Goal: Check status: Check status

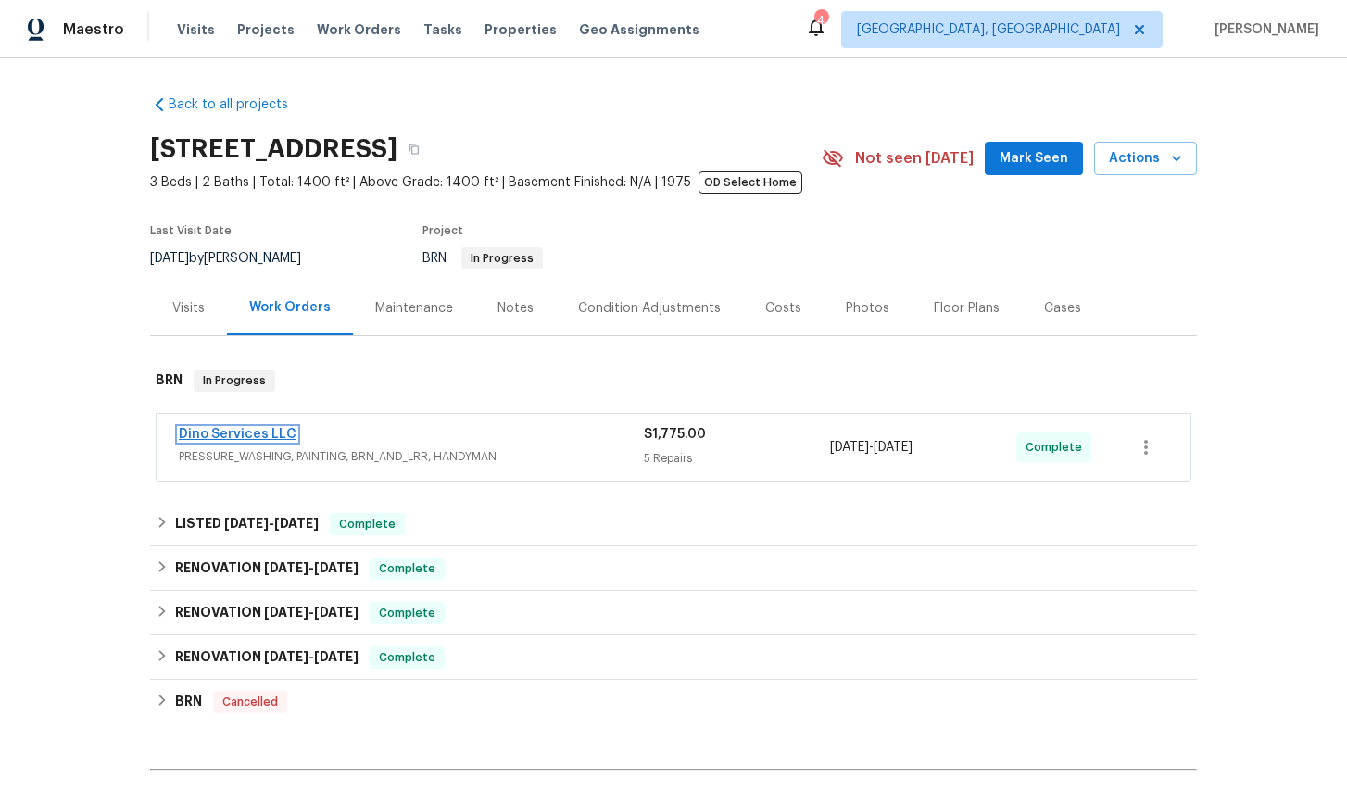
click at [270, 432] on link "Dino Services LLC" at bounding box center [238, 434] width 118 height 13
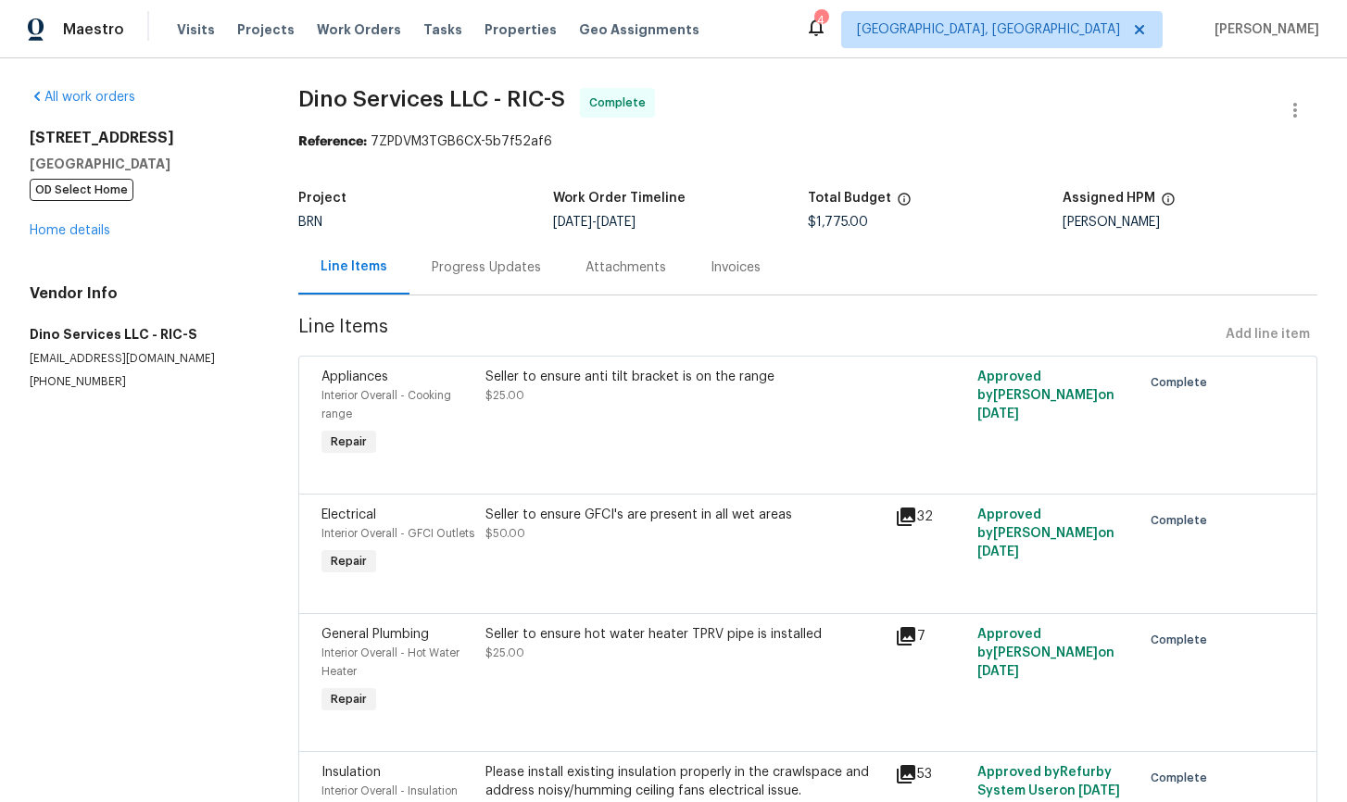
click at [497, 270] on div "Progress Updates" at bounding box center [486, 267] width 109 height 19
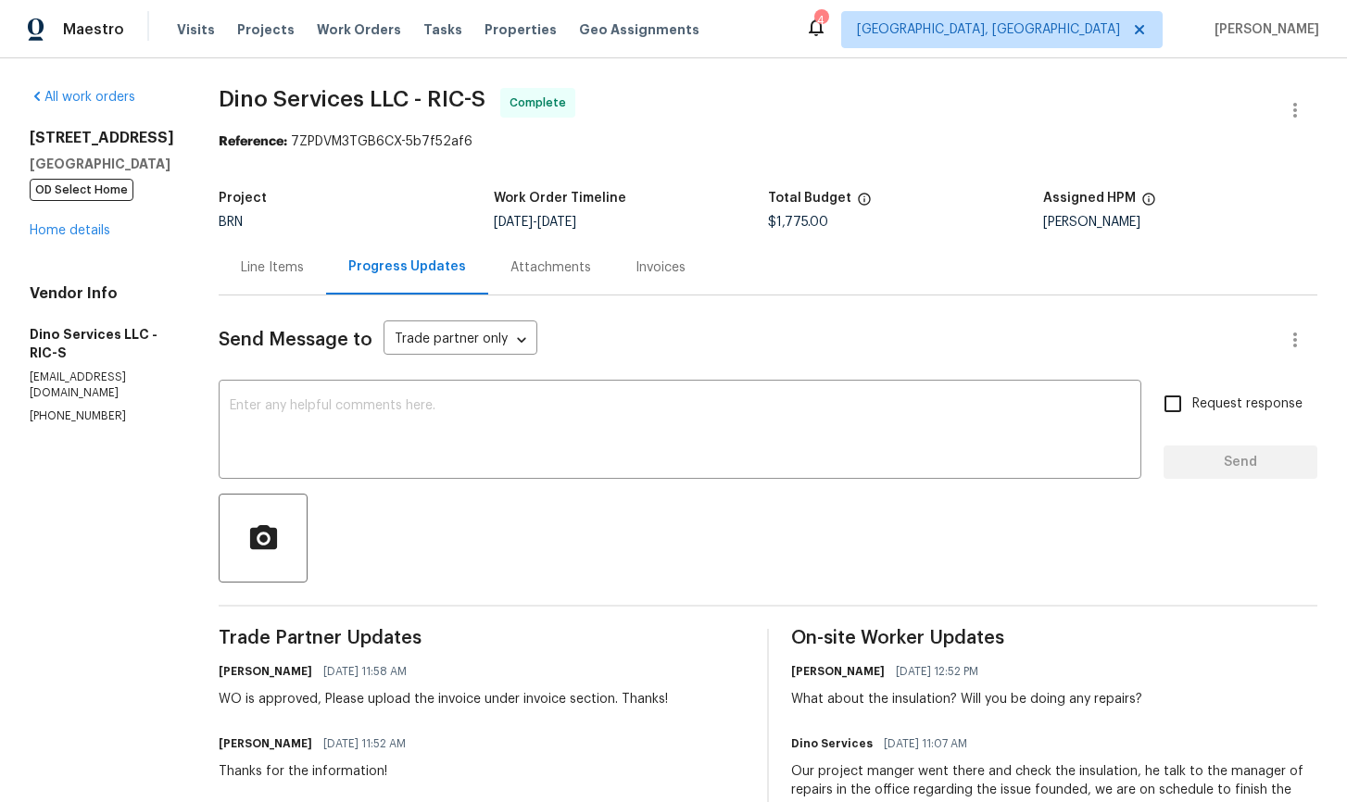
scroll to position [2, 0]
click at [636, 267] on div "Invoices" at bounding box center [660, 266] width 50 height 19
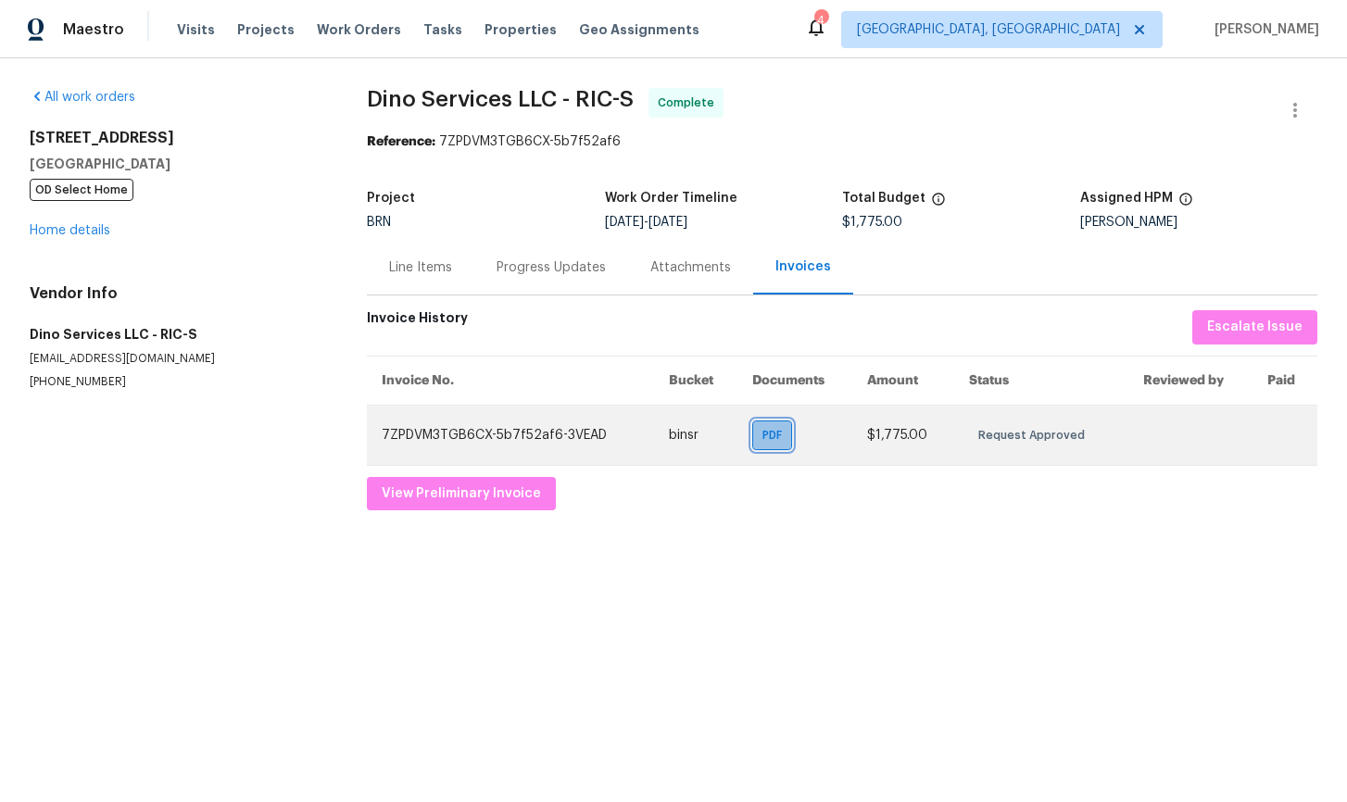
click at [781, 445] on div "PDF" at bounding box center [772, 435] width 40 height 30
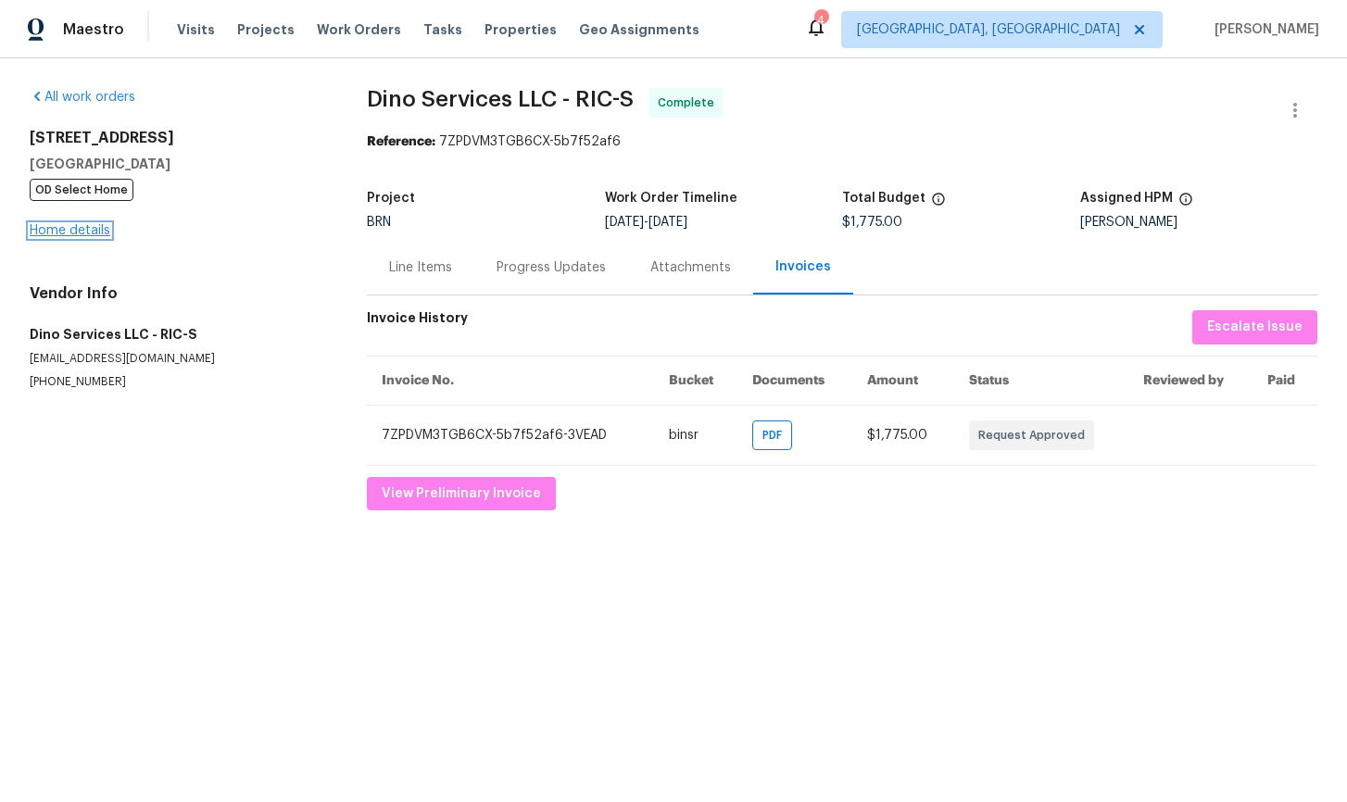
click at [69, 232] on link "Home details" at bounding box center [70, 230] width 81 height 13
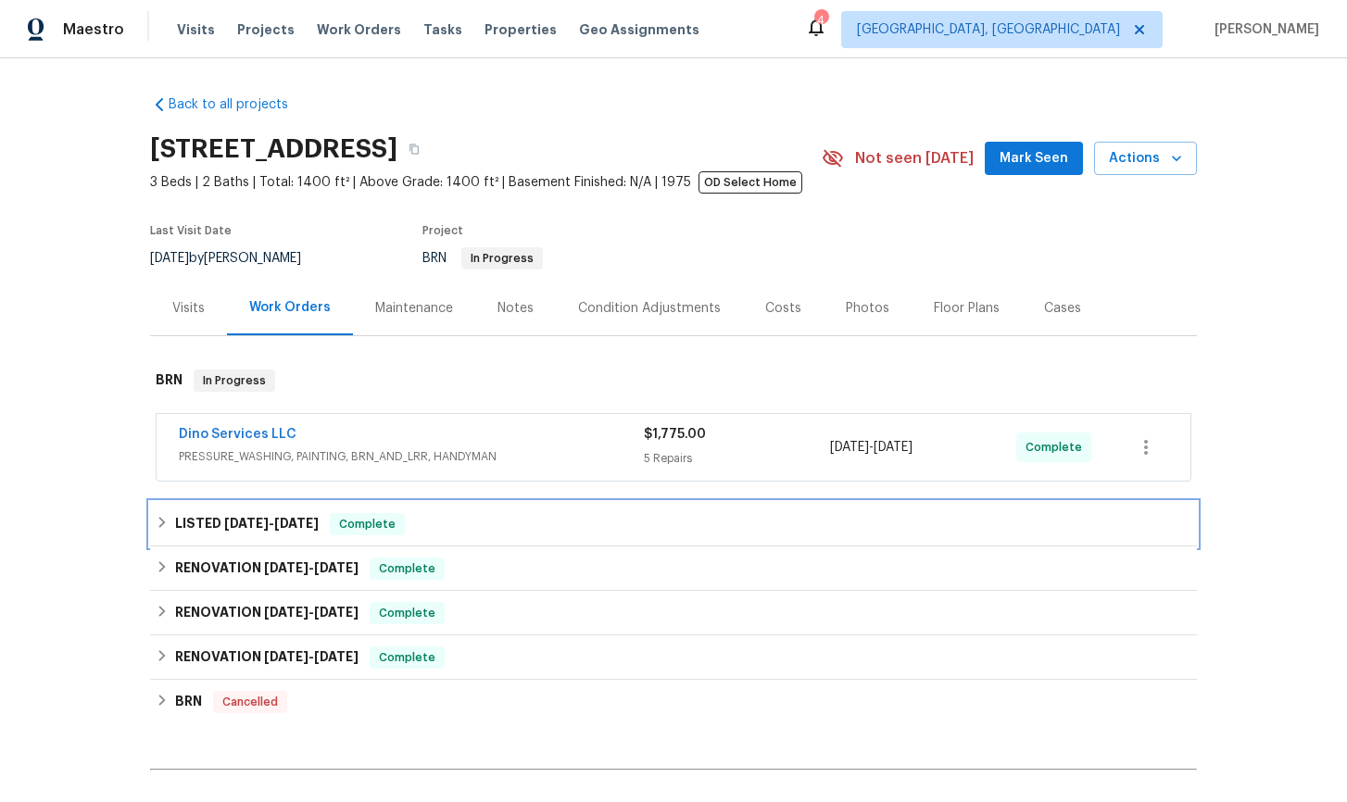
click at [166, 522] on icon at bounding box center [162, 522] width 13 height 13
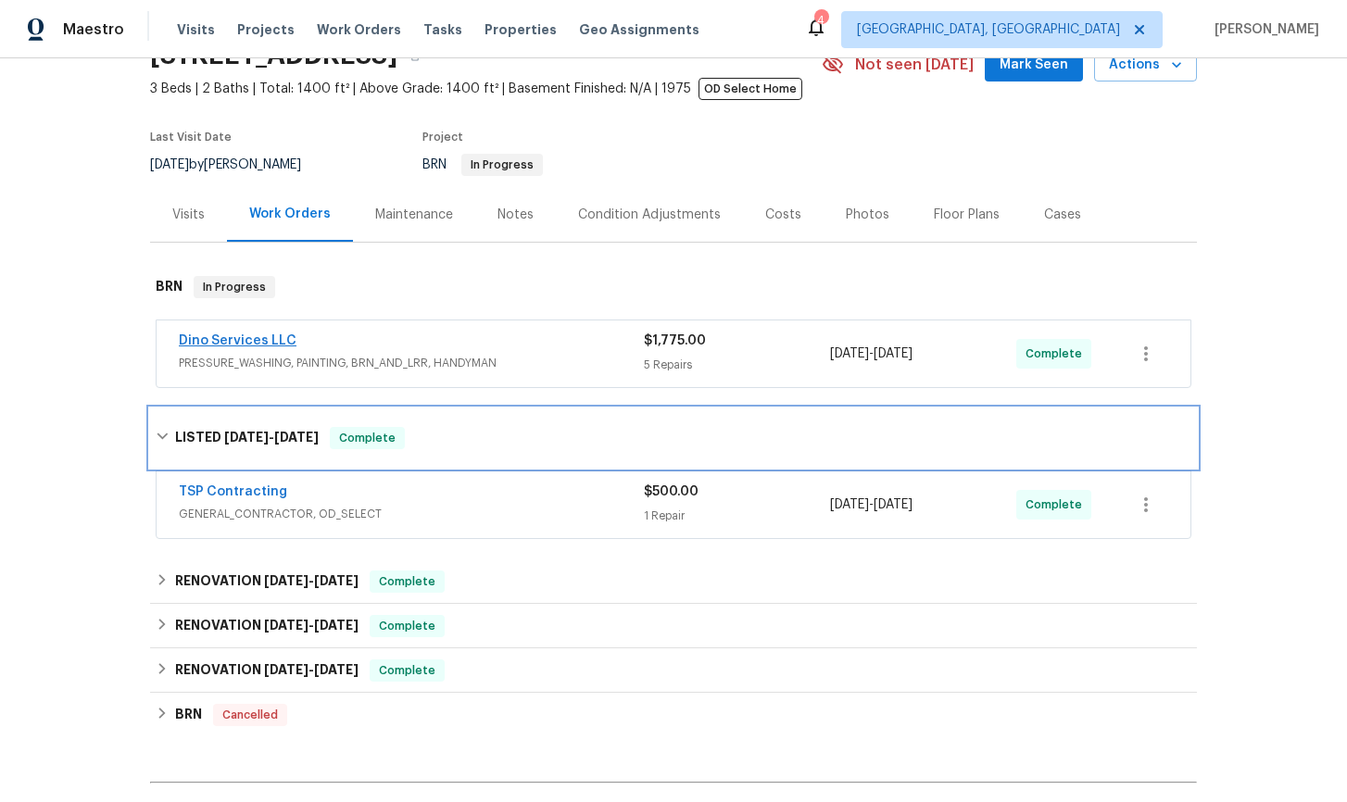
scroll to position [108, 0]
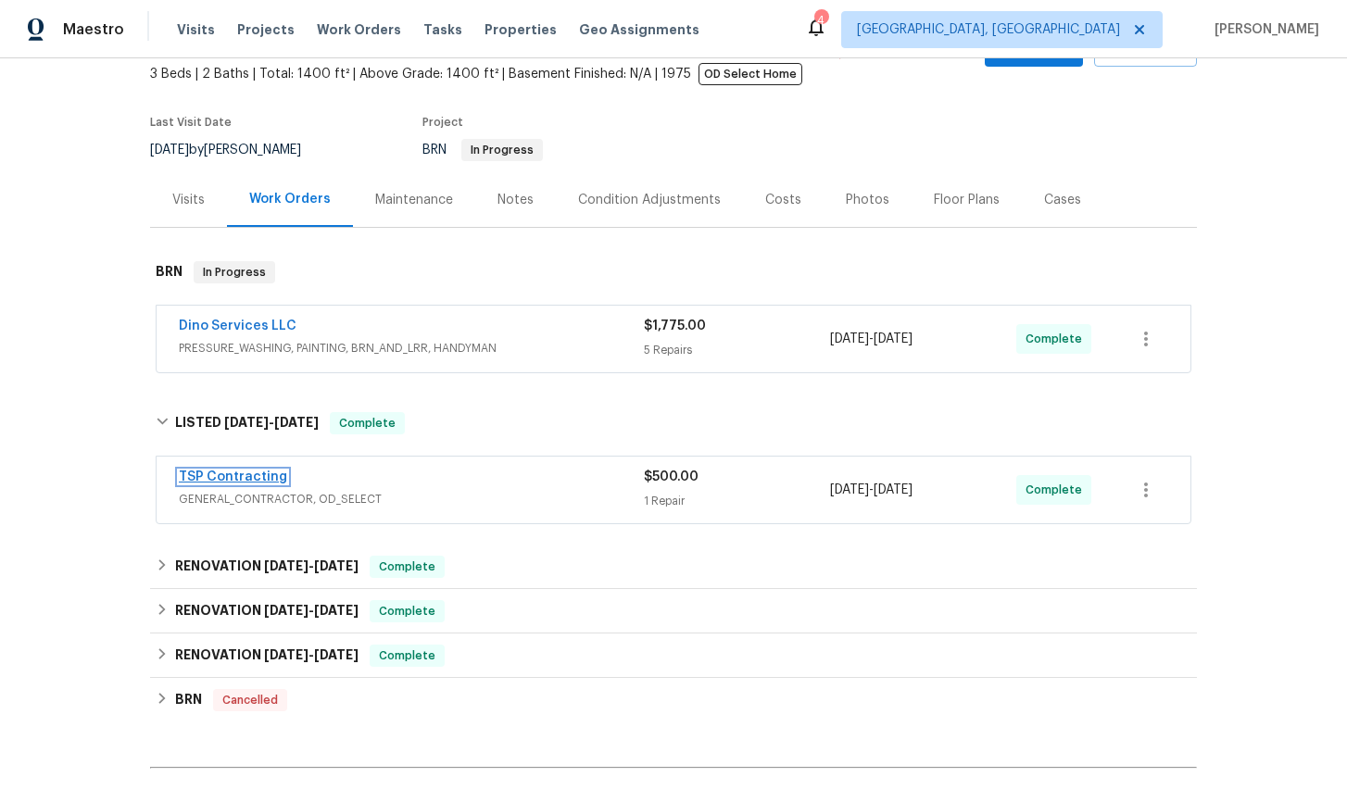
click at [252, 477] on link "TSP Contracting" at bounding box center [233, 476] width 108 height 13
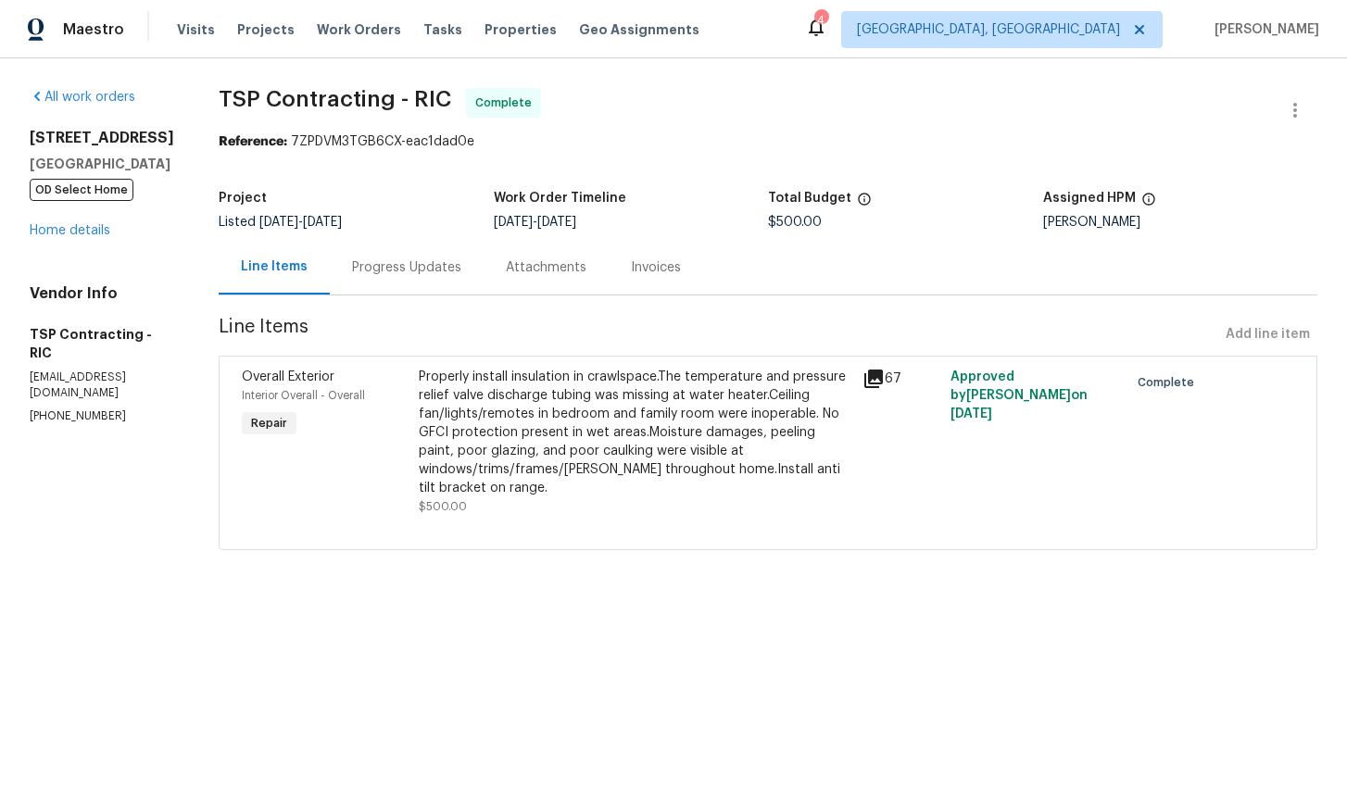
click at [394, 270] on div "Progress Updates" at bounding box center [406, 267] width 109 height 19
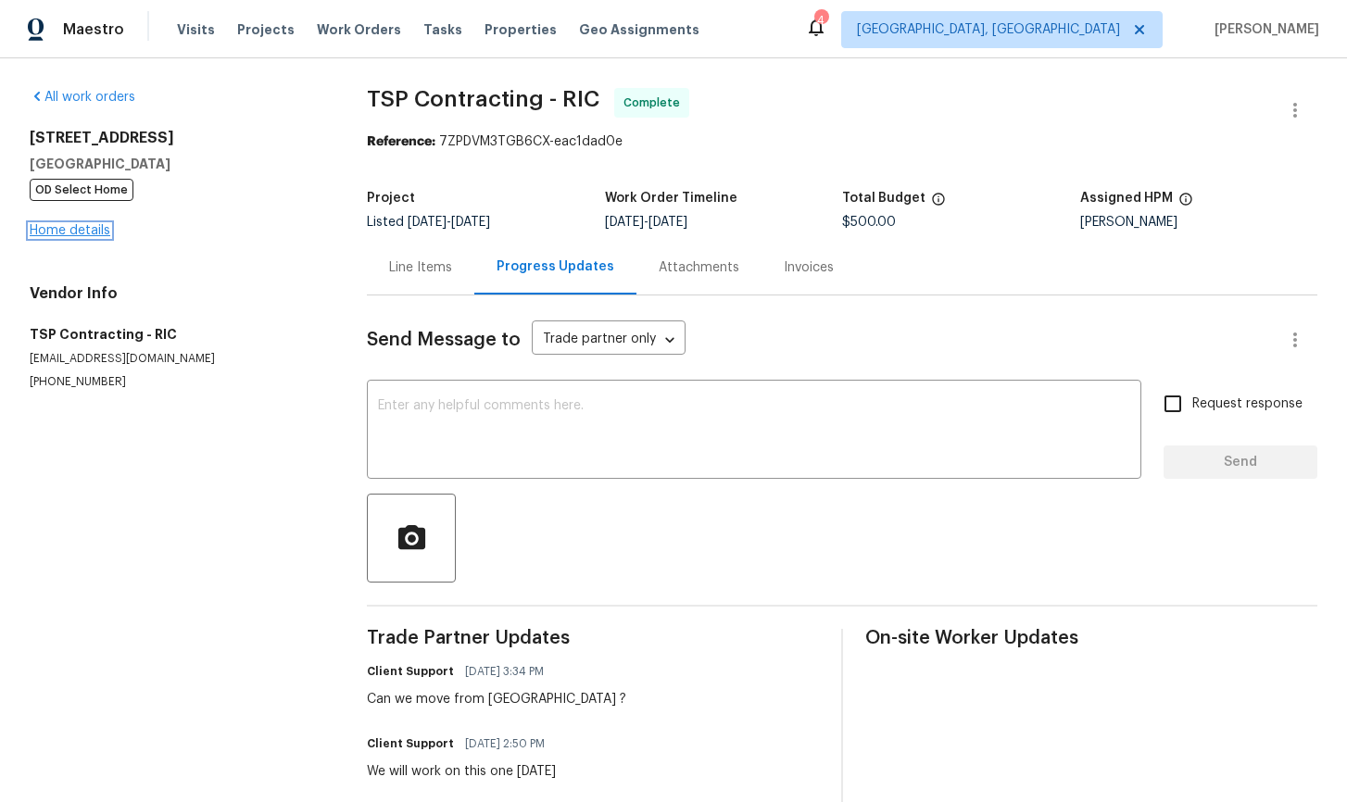
click at [96, 231] on link "Home details" at bounding box center [70, 230] width 81 height 13
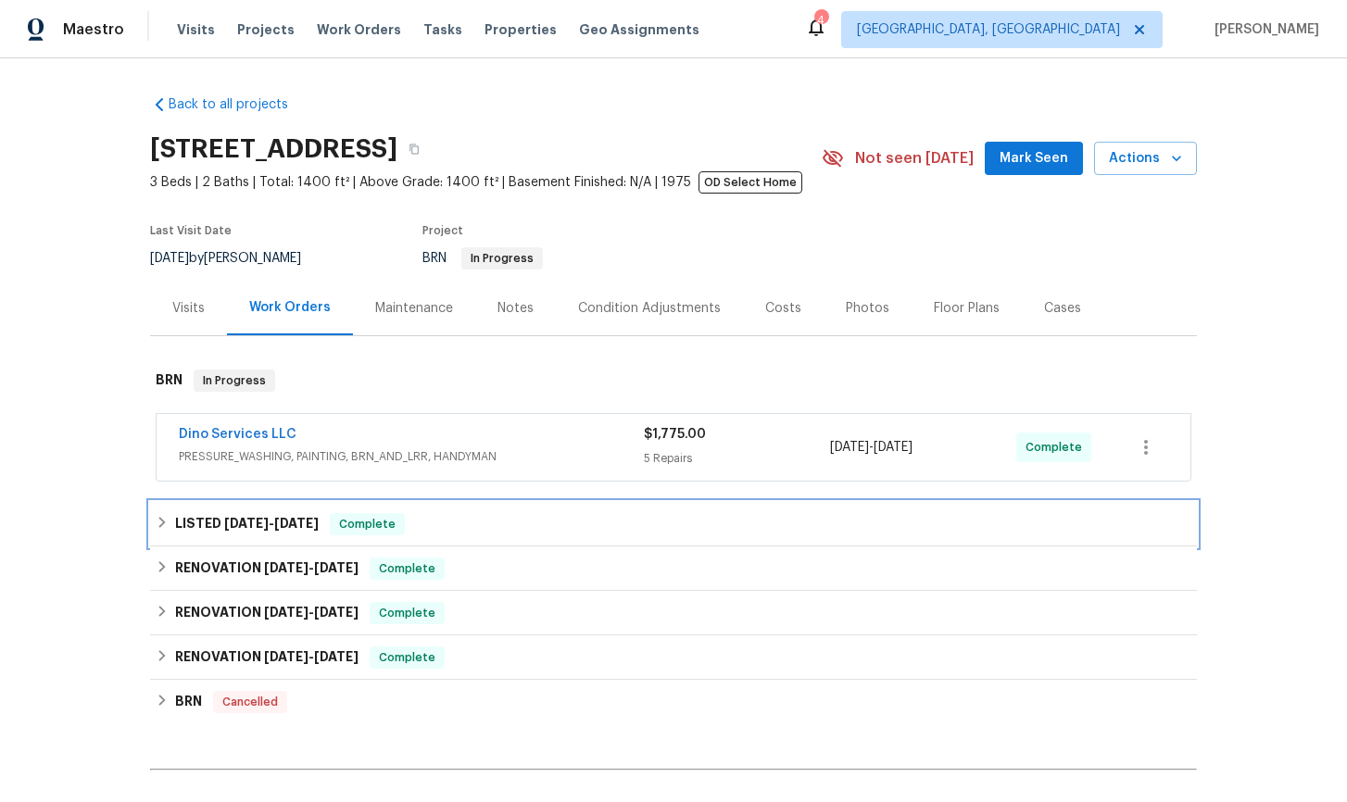
click at [167, 526] on icon at bounding box center [162, 522] width 13 height 13
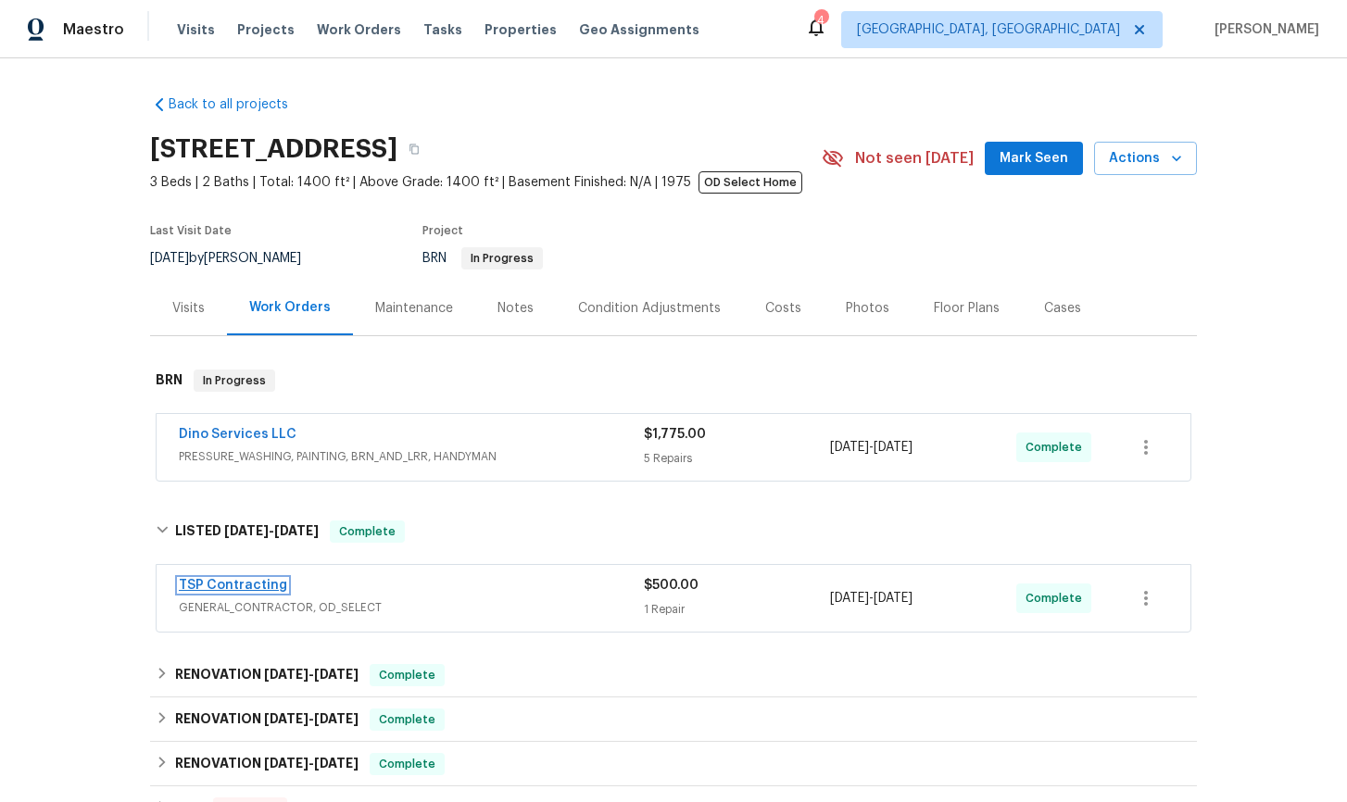
click at [254, 586] on link "TSP Contracting" at bounding box center [233, 585] width 108 height 13
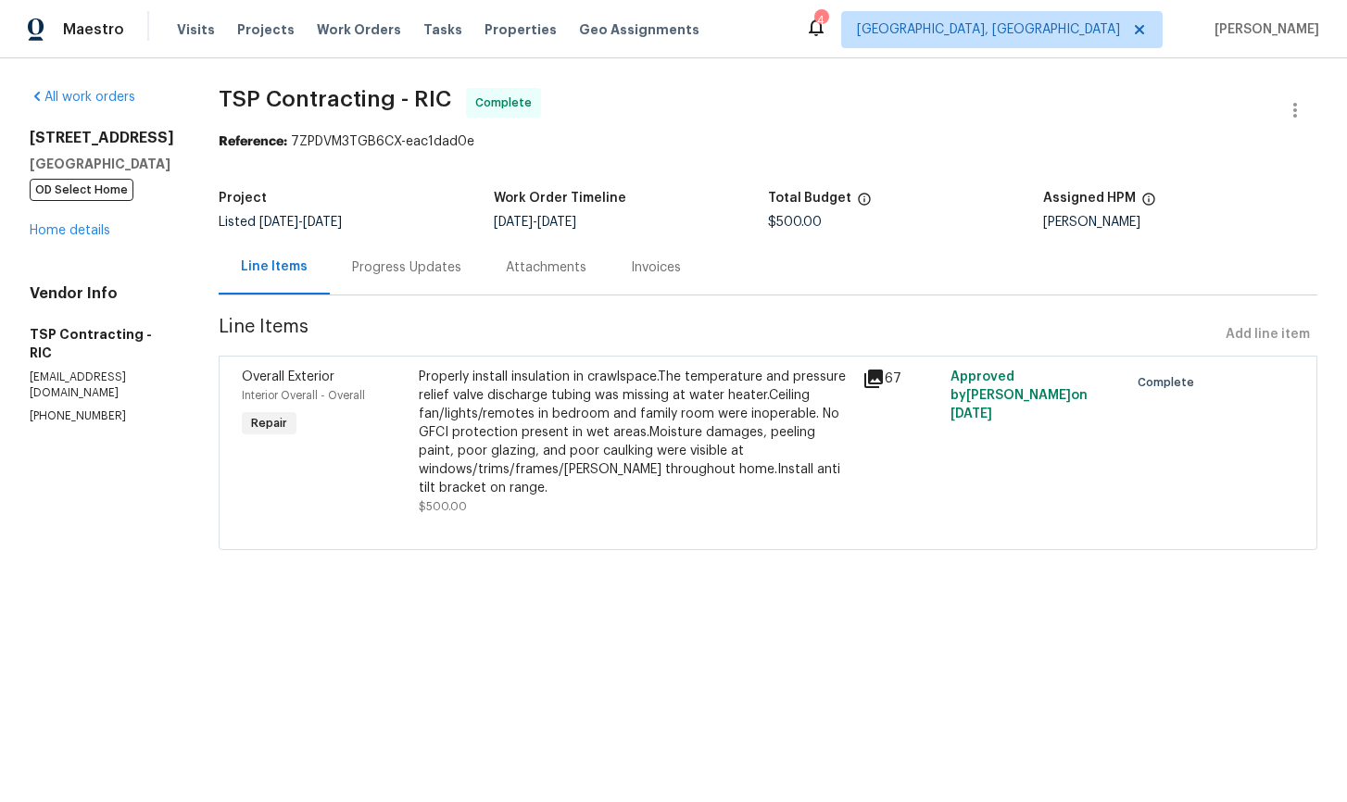
click at [396, 274] on div "Progress Updates" at bounding box center [406, 267] width 109 height 19
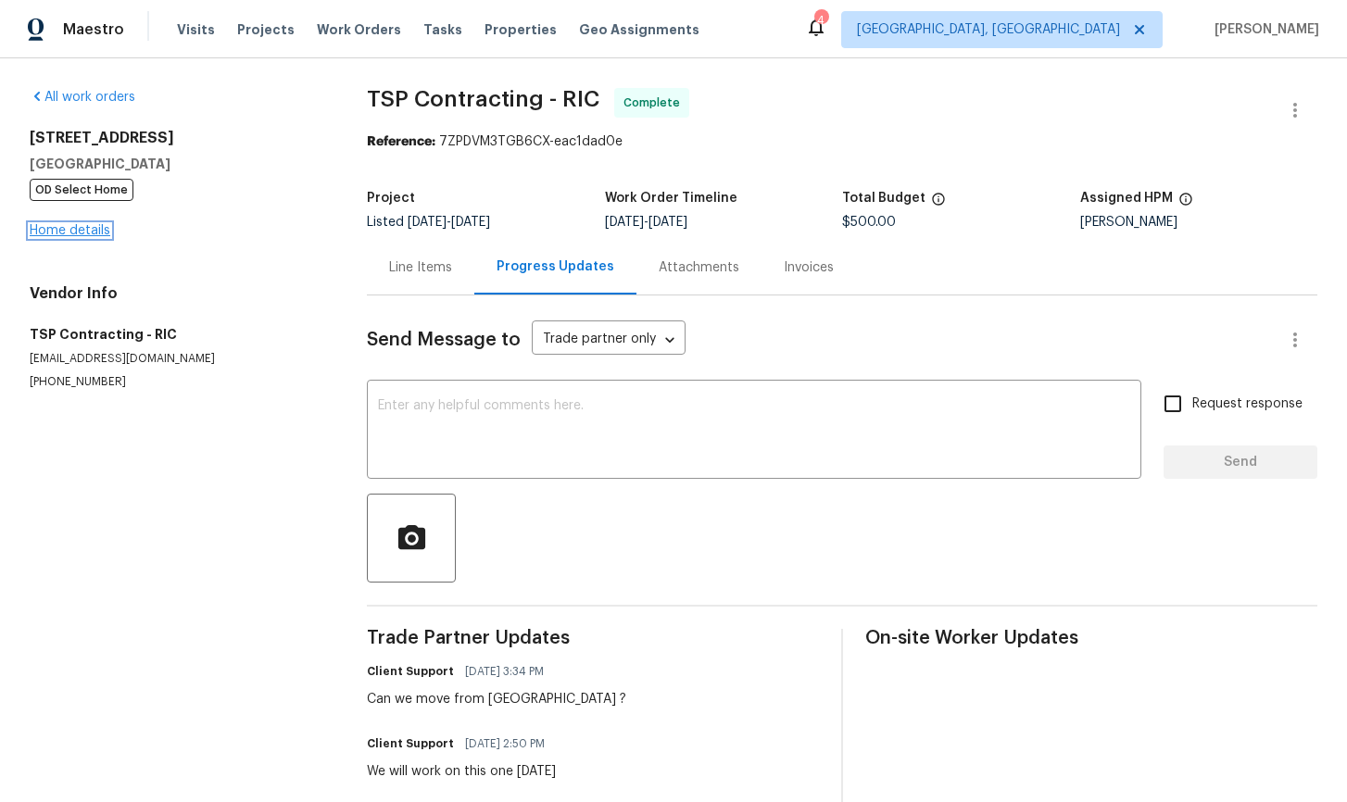
click at [77, 234] on link "Home details" at bounding box center [70, 230] width 81 height 13
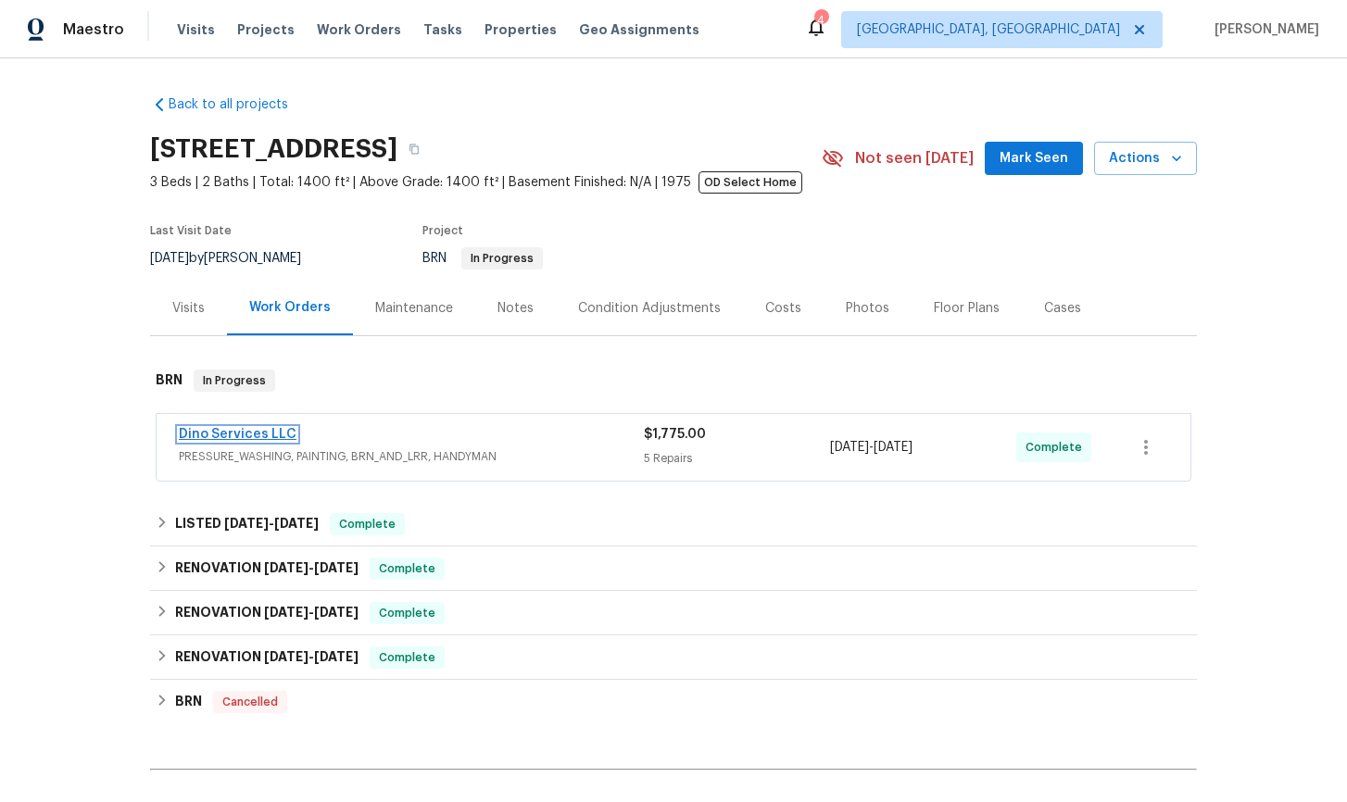
click at [241, 432] on link "Dino Services LLC" at bounding box center [238, 434] width 118 height 13
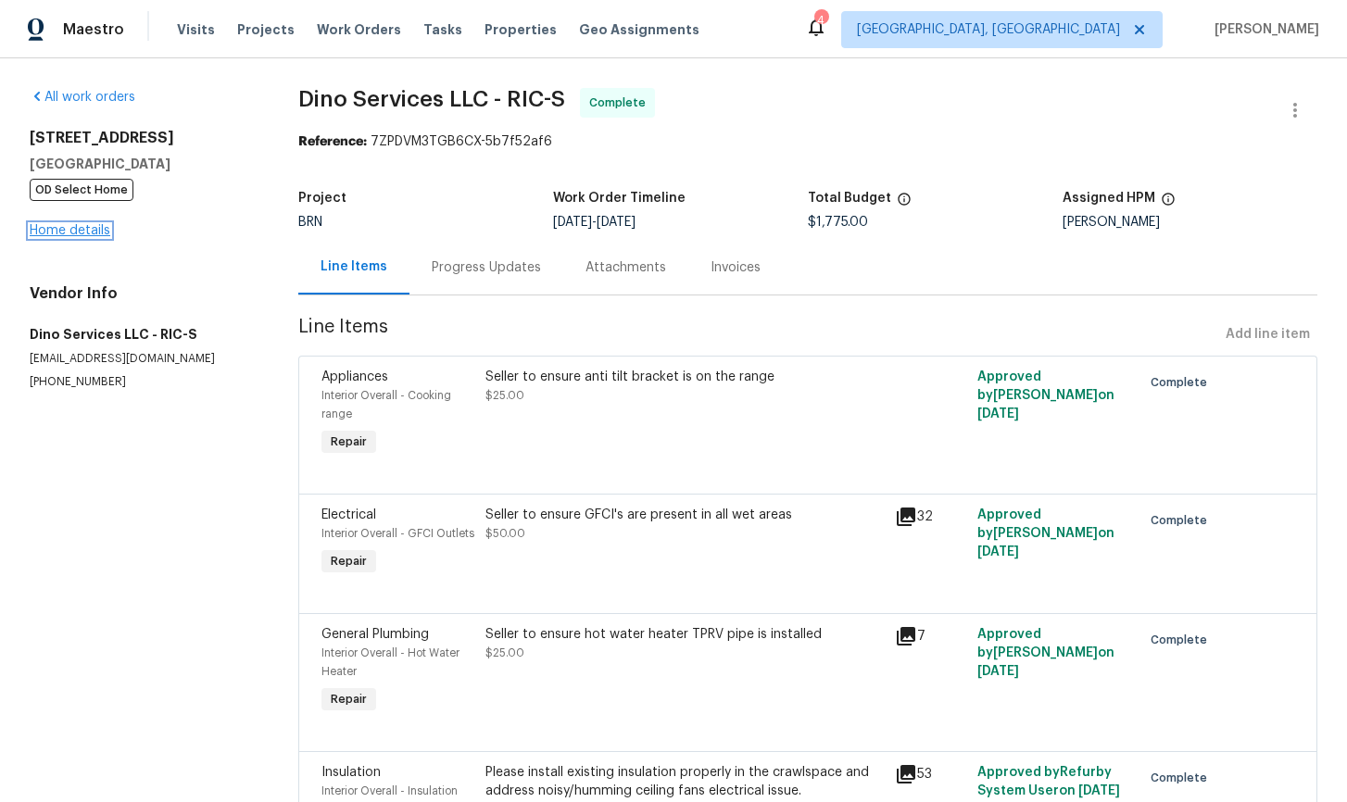
click at [58, 230] on link "Home details" at bounding box center [70, 230] width 81 height 13
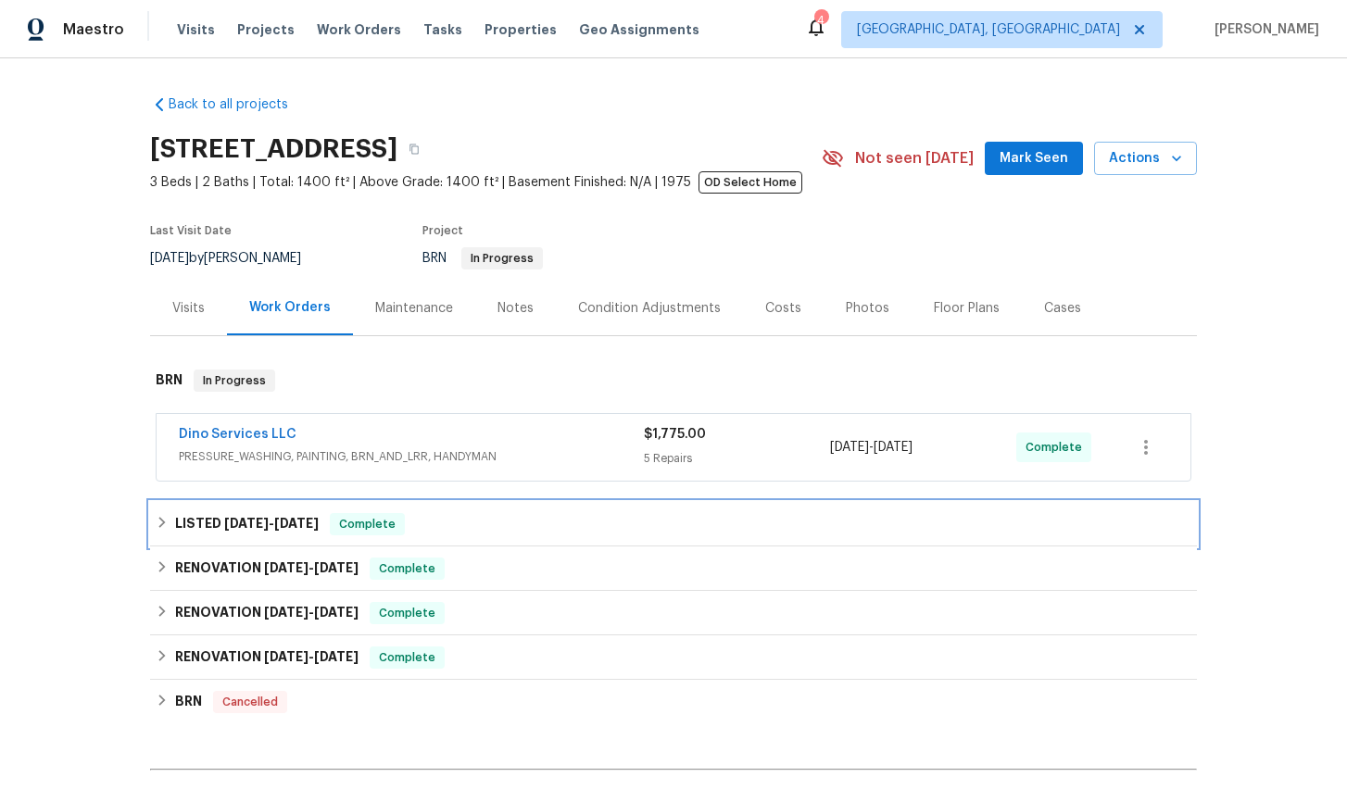
click at [170, 527] on div "LISTED 7/23/25 - 7/28/25 Complete" at bounding box center [673, 524] width 1035 height 22
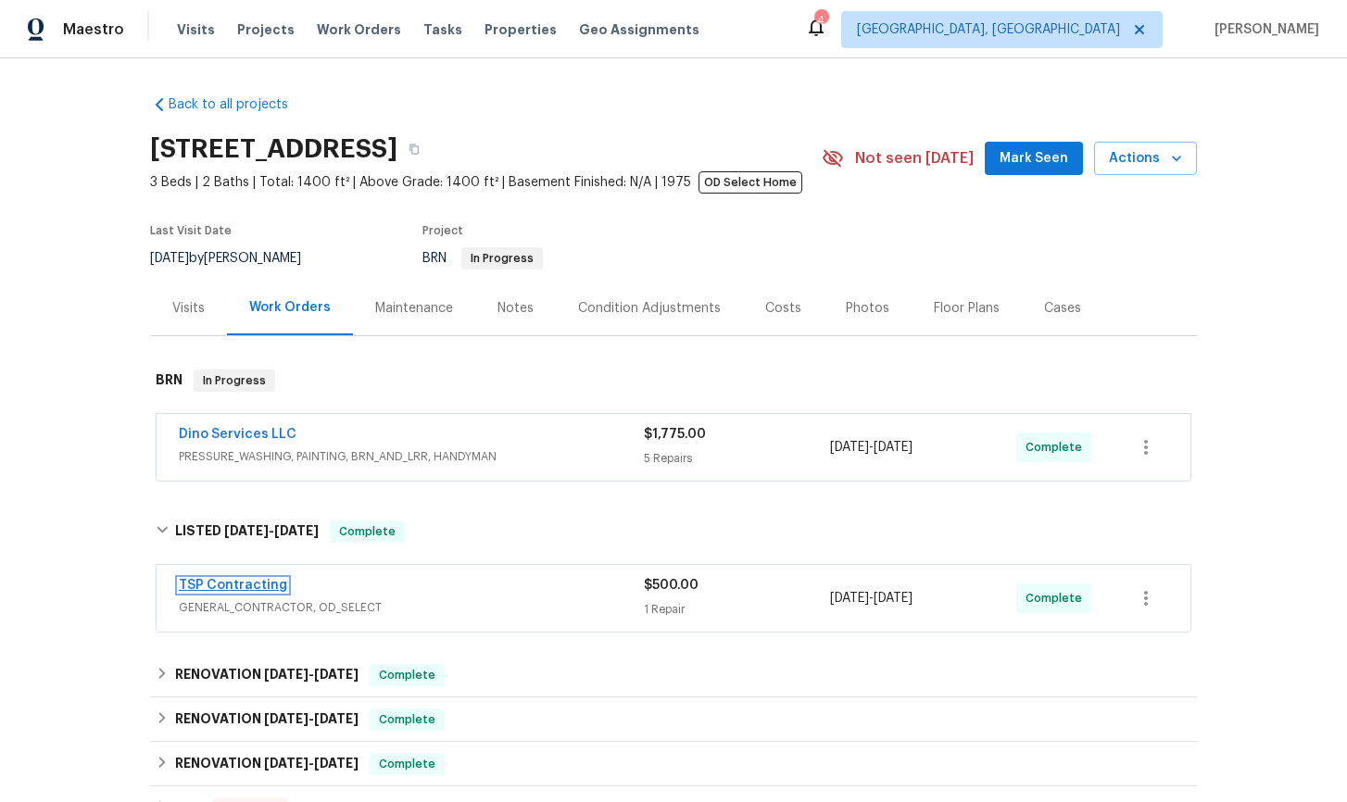
click at [269, 585] on link "TSP Contracting" at bounding box center [233, 585] width 108 height 13
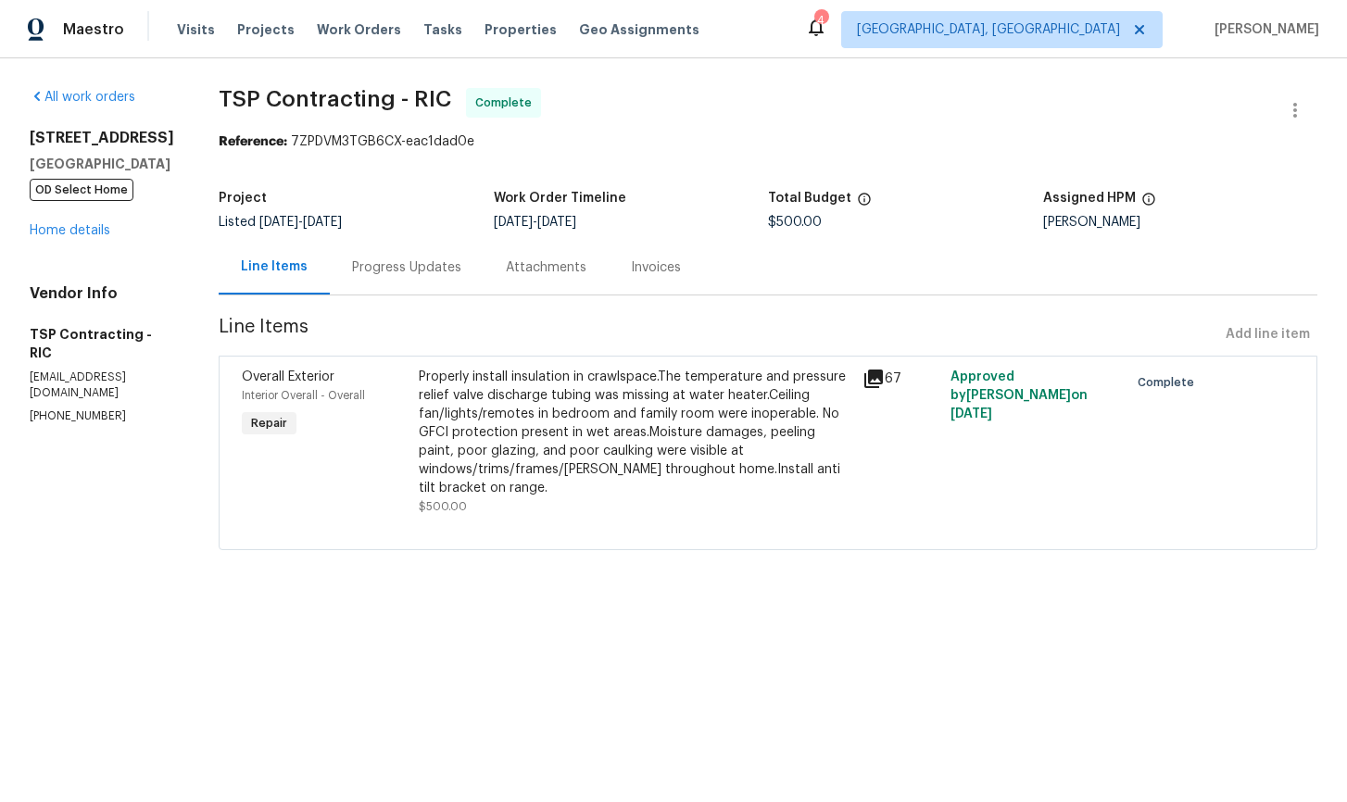
click at [631, 269] on div "Invoices" at bounding box center [656, 267] width 50 height 19
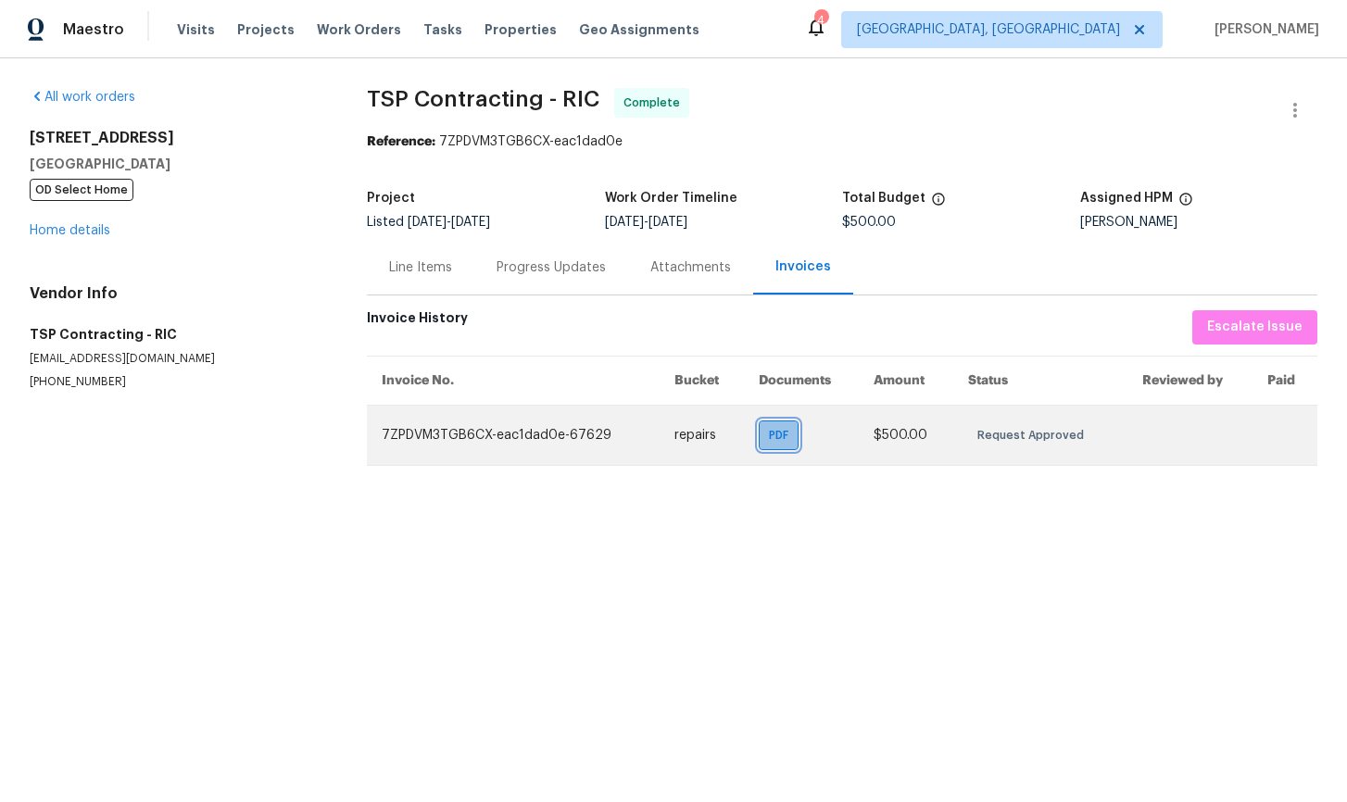
click at [784, 442] on span "PDF" at bounding box center [782, 435] width 27 height 19
click at [782, 438] on span "PDF" at bounding box center [782, 435] width 27 height 19
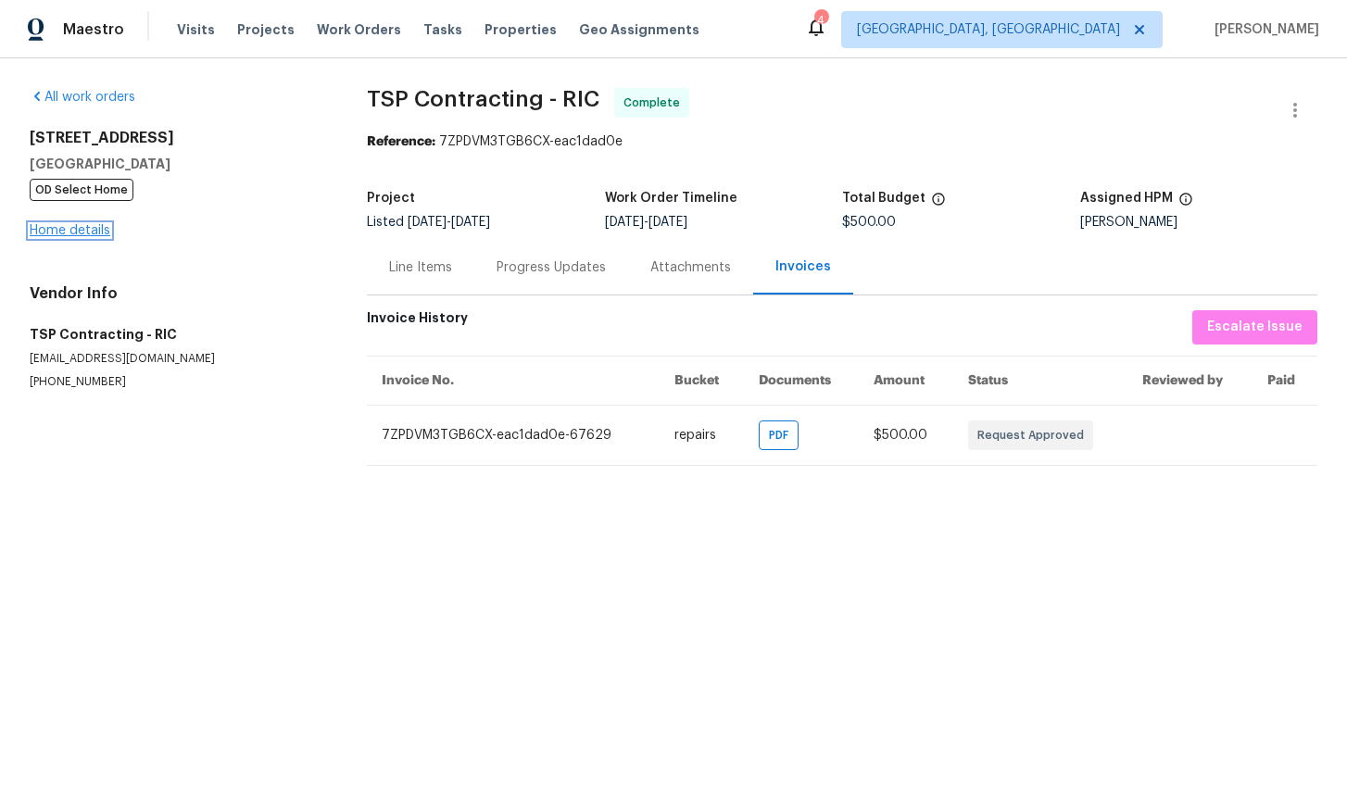
click at [74, 232] on link "Home details" at bounding box center [70, 230] width 81 height 13
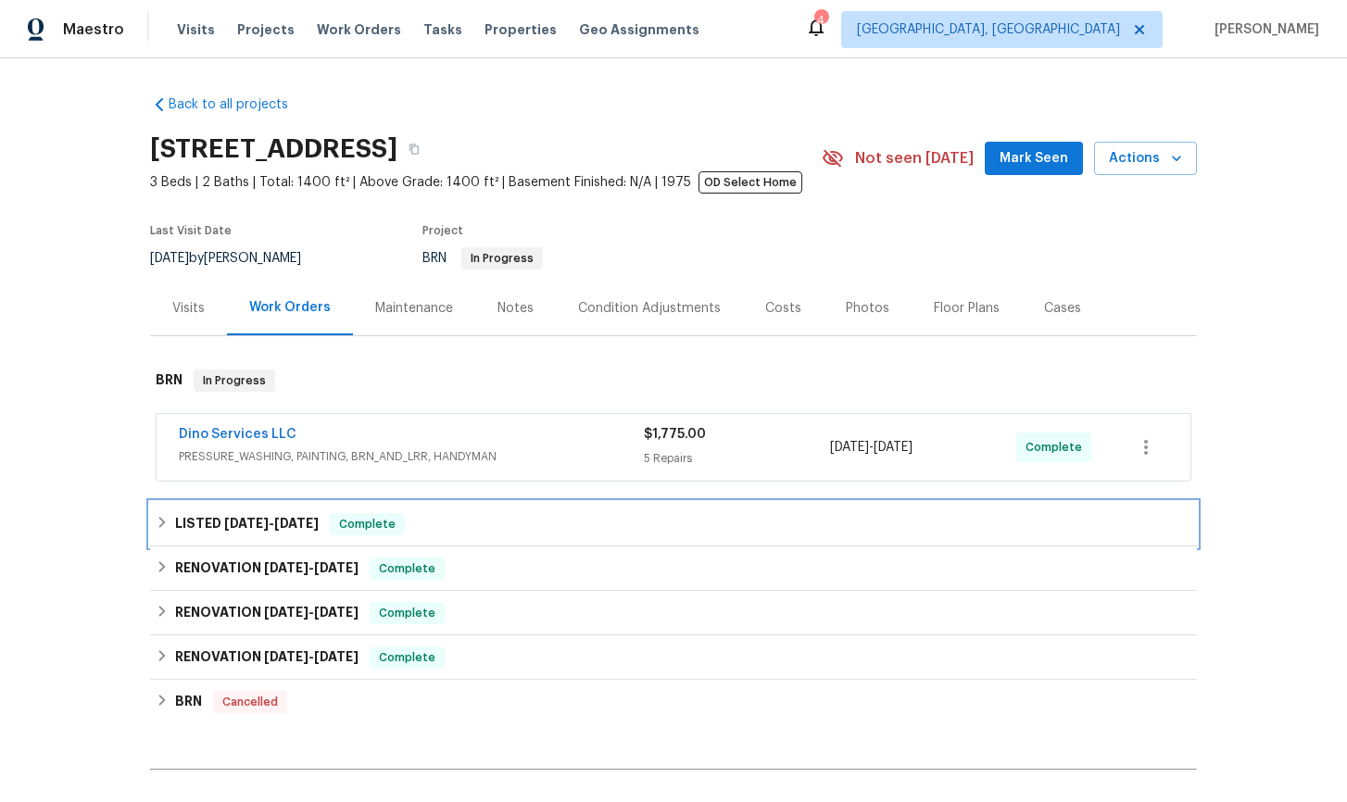
click at [163, 525] on icon at bounding box center [162, 522] width 13 height 13
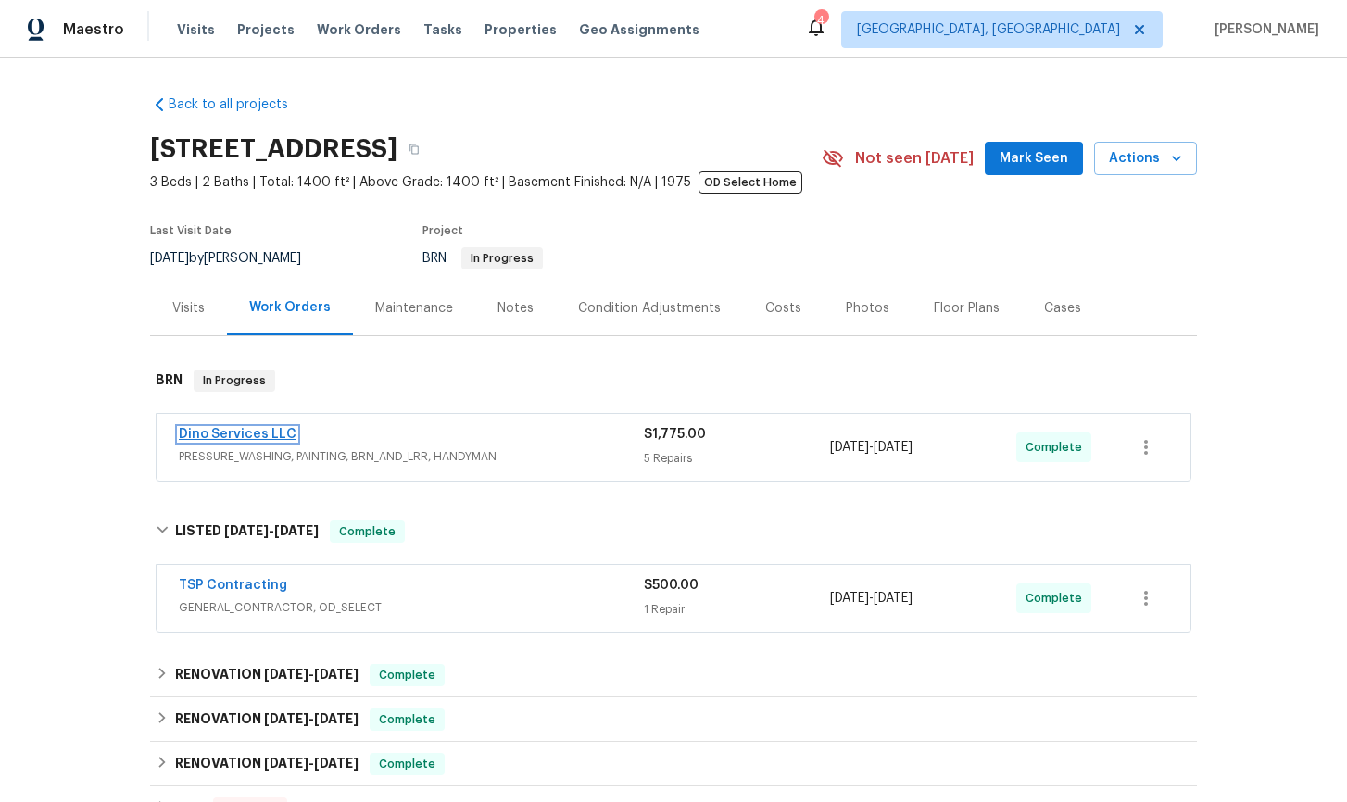
click at [247, 439] on link "Dino Services LLC" at bounding box center [238, 434] width 118 height 13
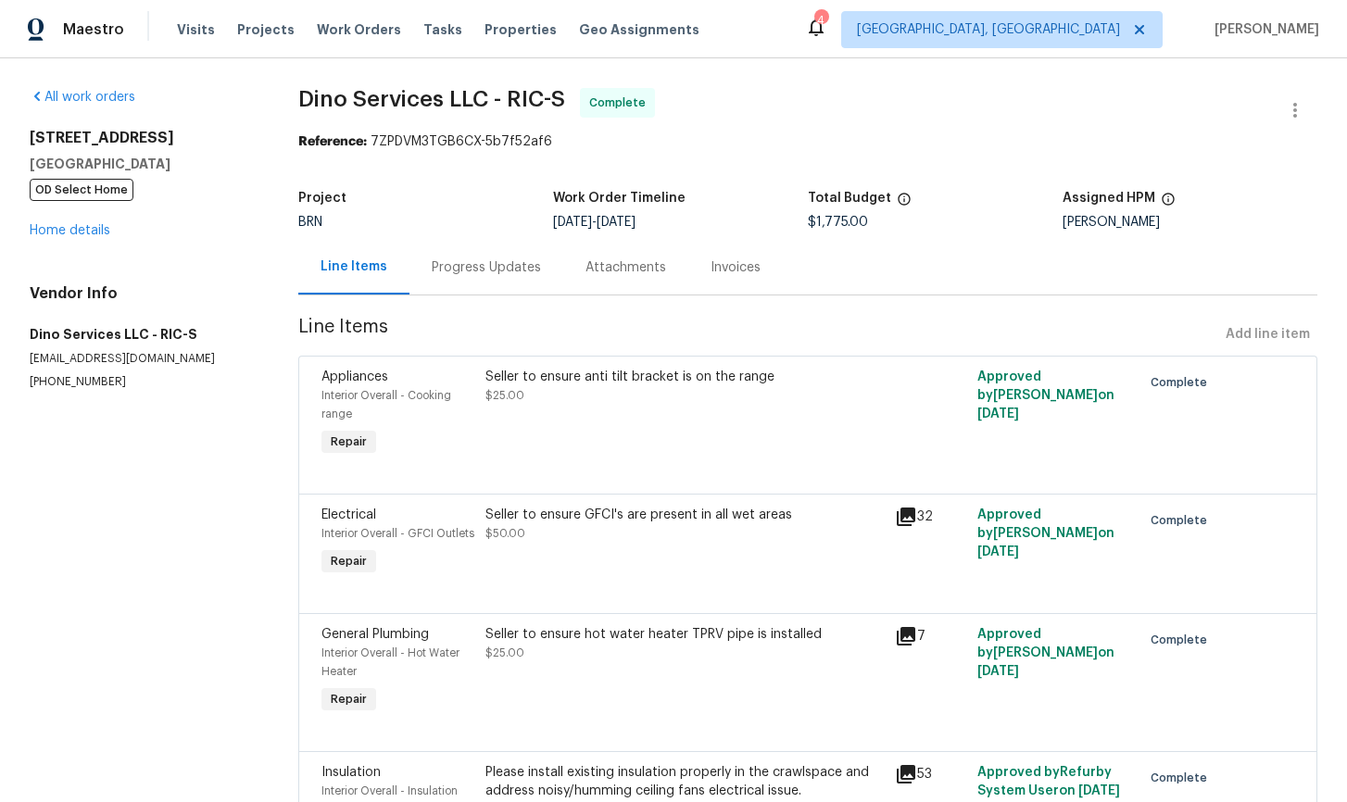
click at [718, 270] on div "Invoices" at bounding box center [735, 267] width 50 height 19
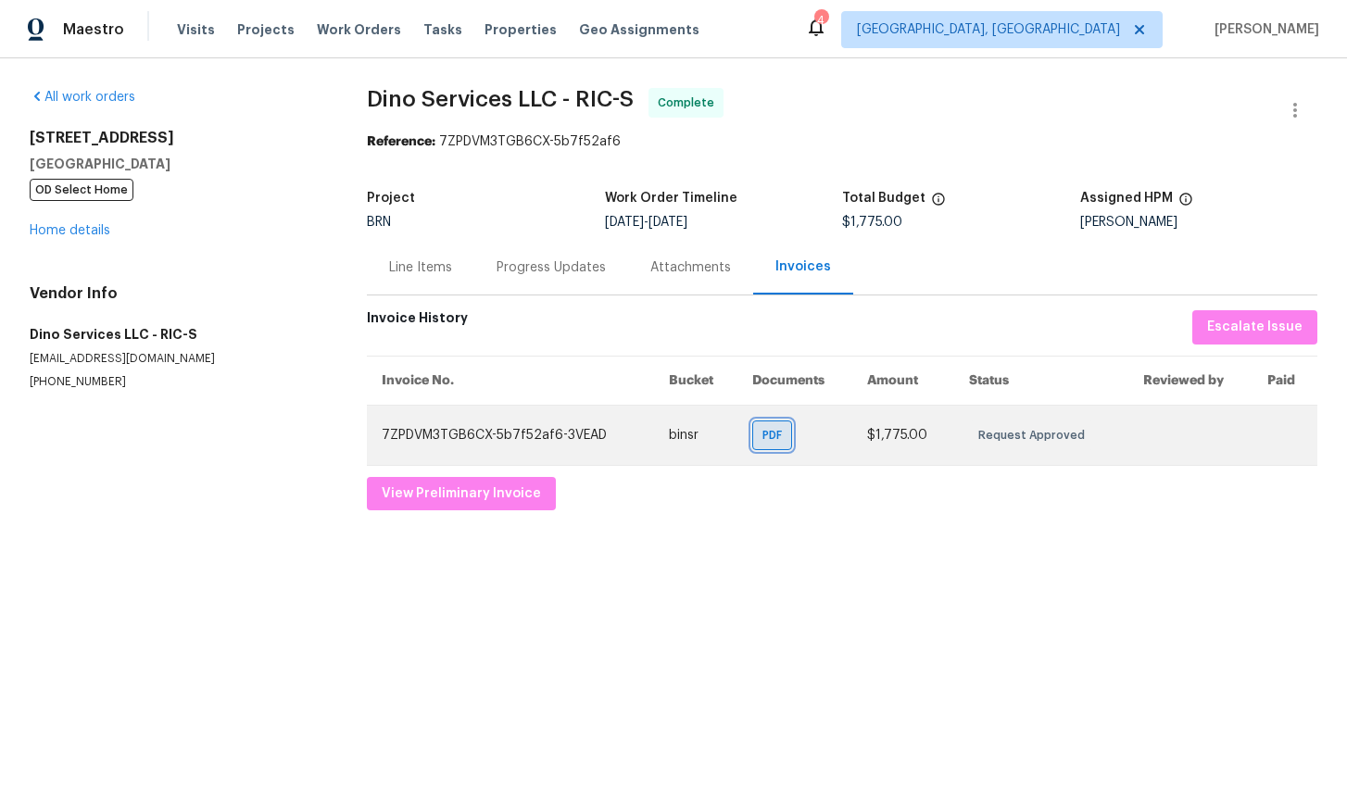
click at [788, 436] on span "PDF" at bounding box center [775, 435] width 27 height 19
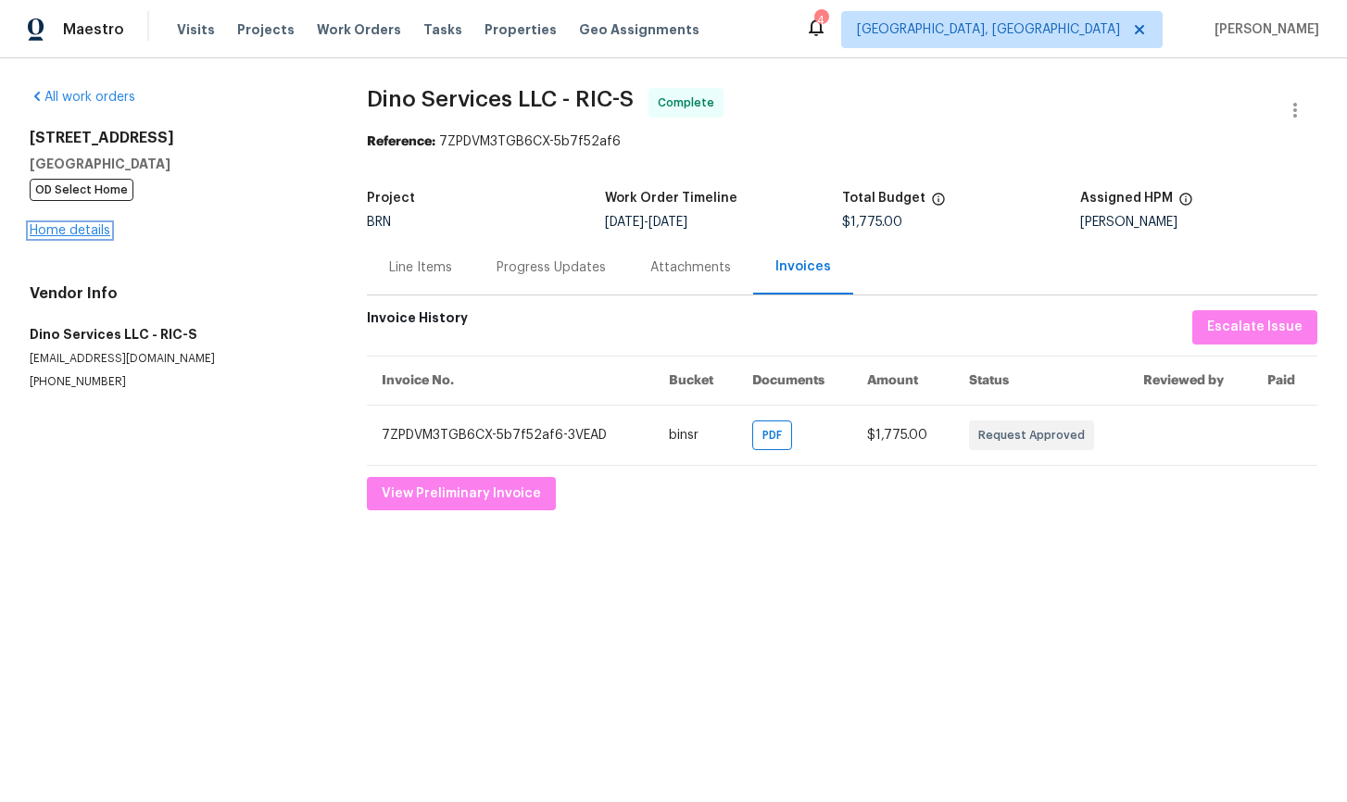
click at [91, 231] on link "Home details" at bounding box center [70, 230] width 81 height 13
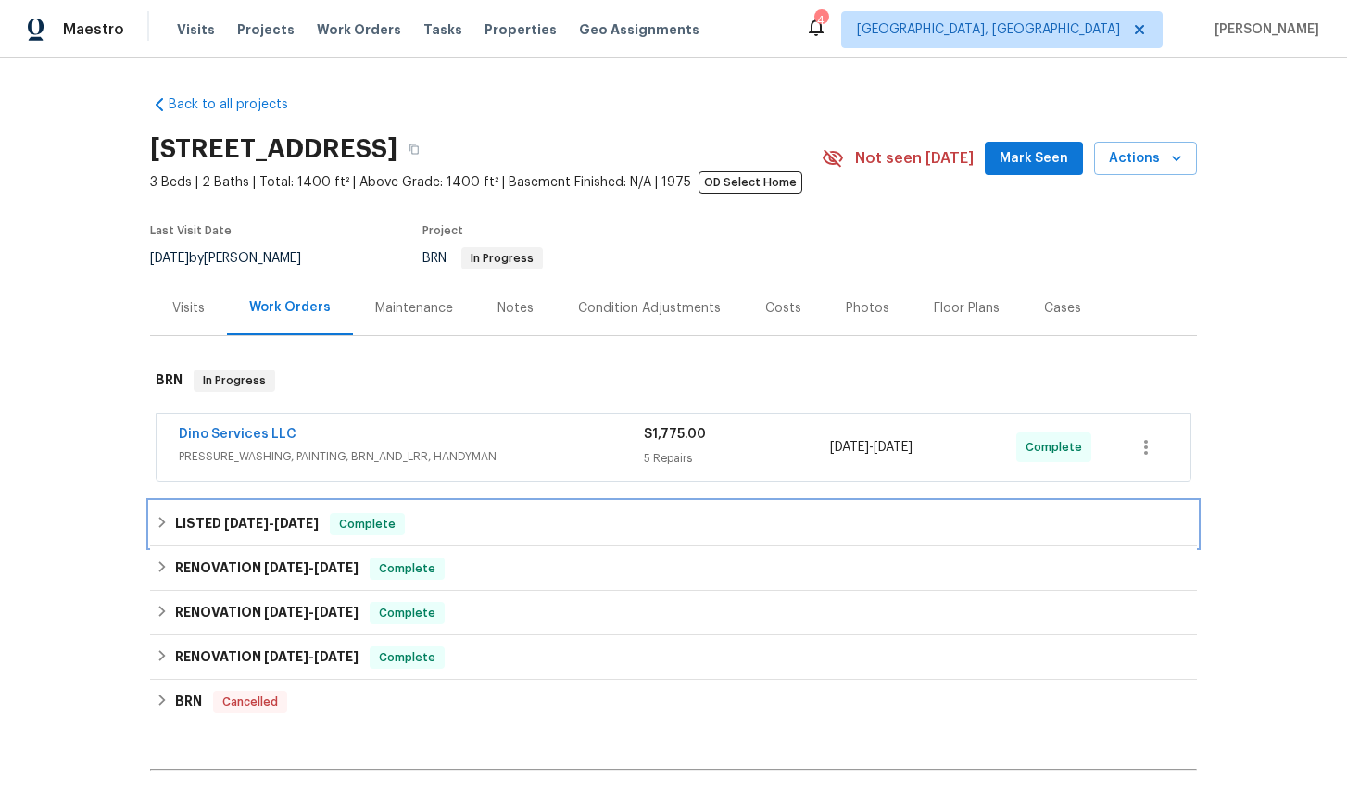
click at [163, 523] on icon at bounding box center [162, 522] width 6 height 11
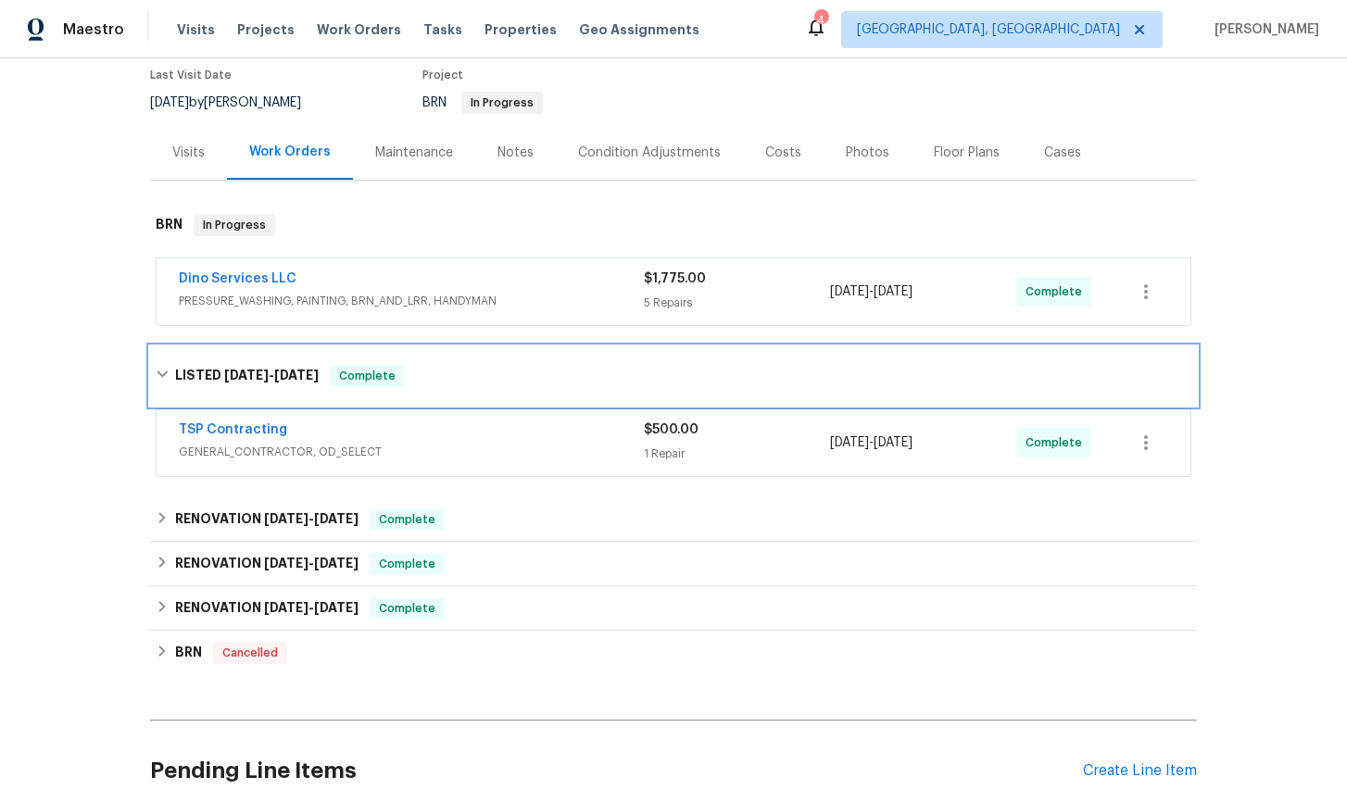
scroll to position [165, 0]
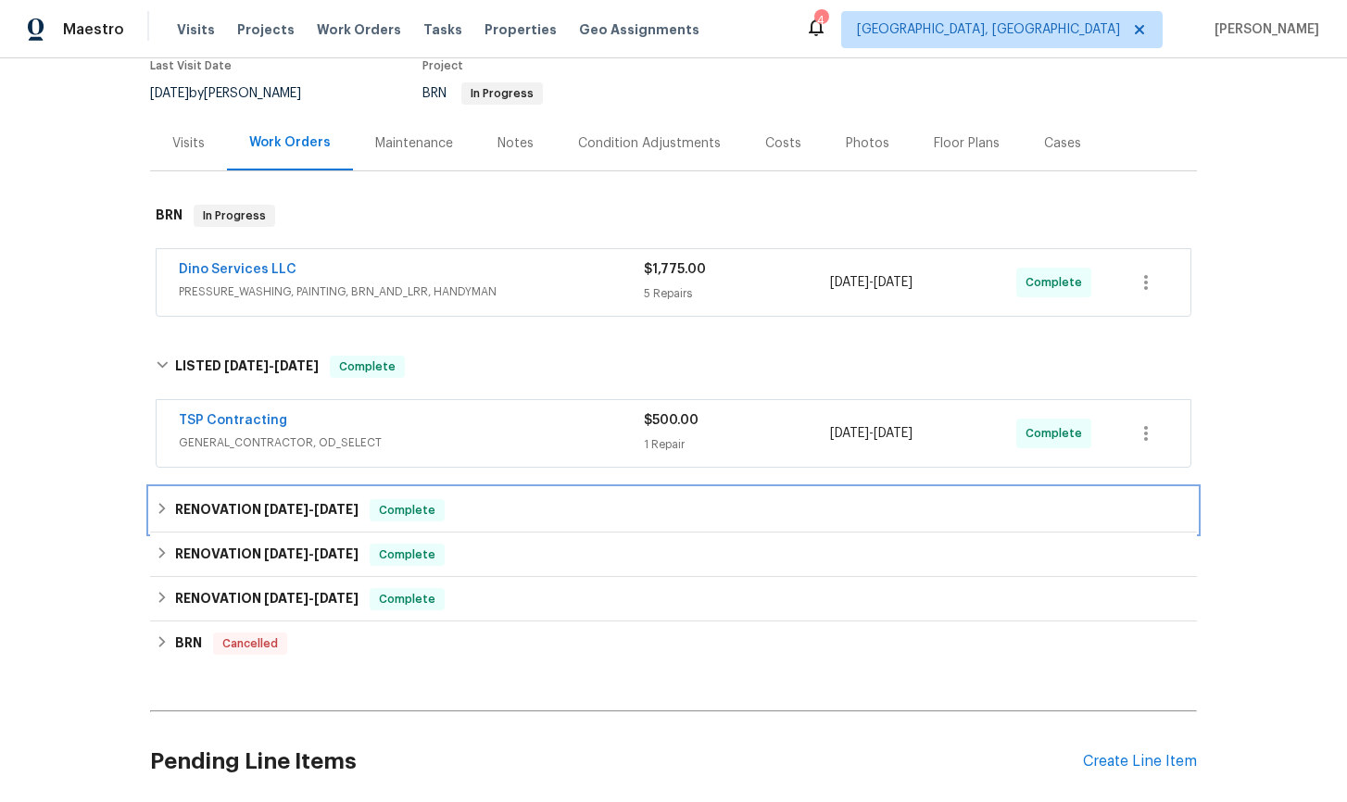
click at [168, 509] on icon at bounding box center [162, 508] width 13 height 13
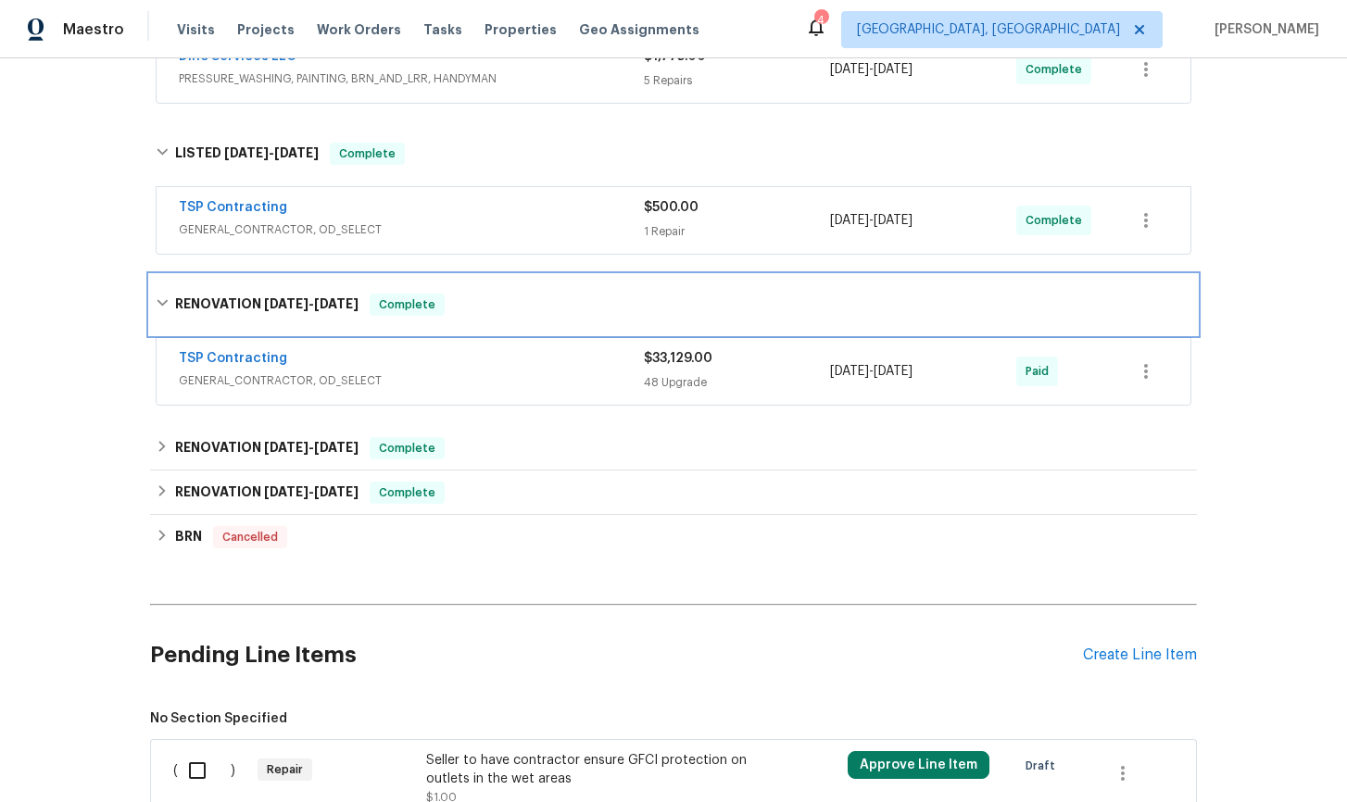
scroll to position [391, 0]
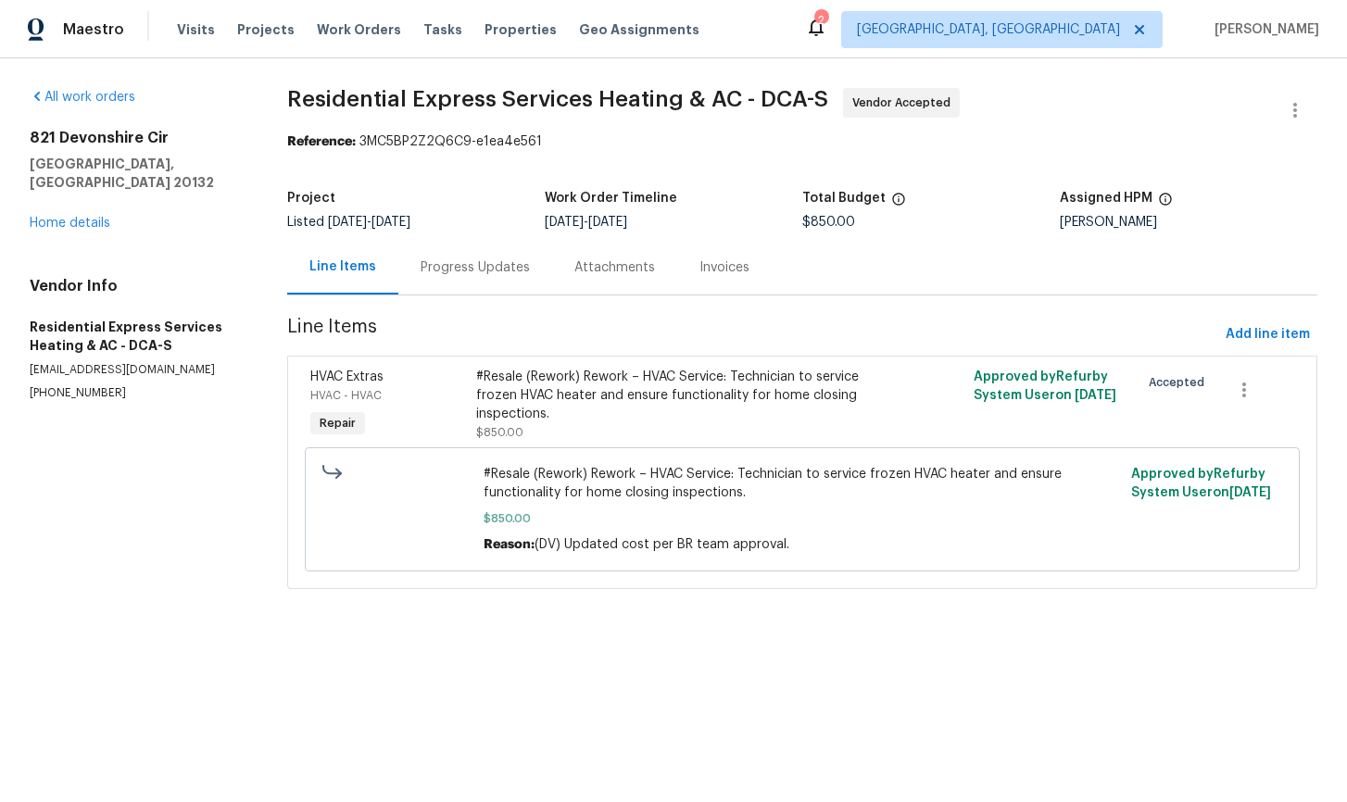
click at [466, 270] on div "Progress Updates" at bounding box center [474, 267] width 109 height 19
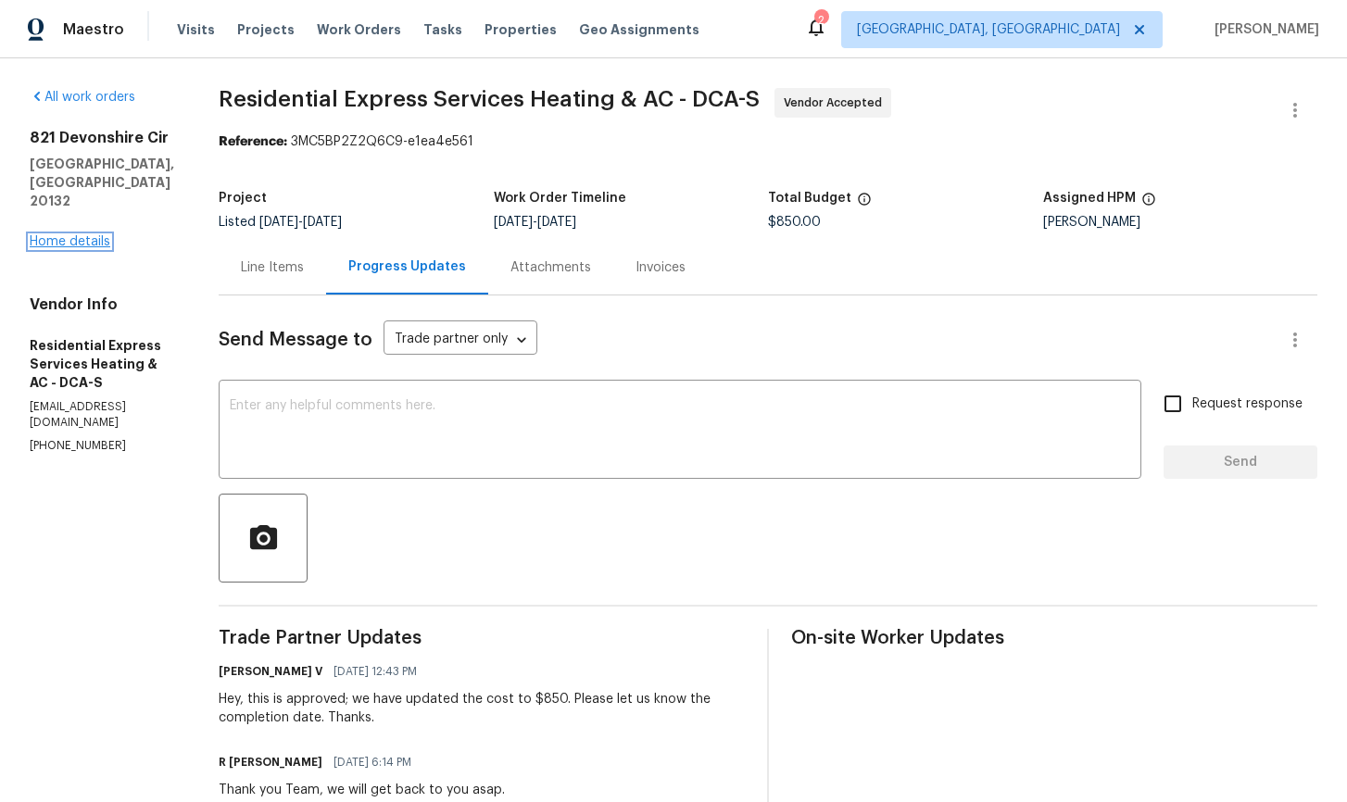
click at [89, 235] on link "Home details" at bounding box center [70, 241] width 81 height 13
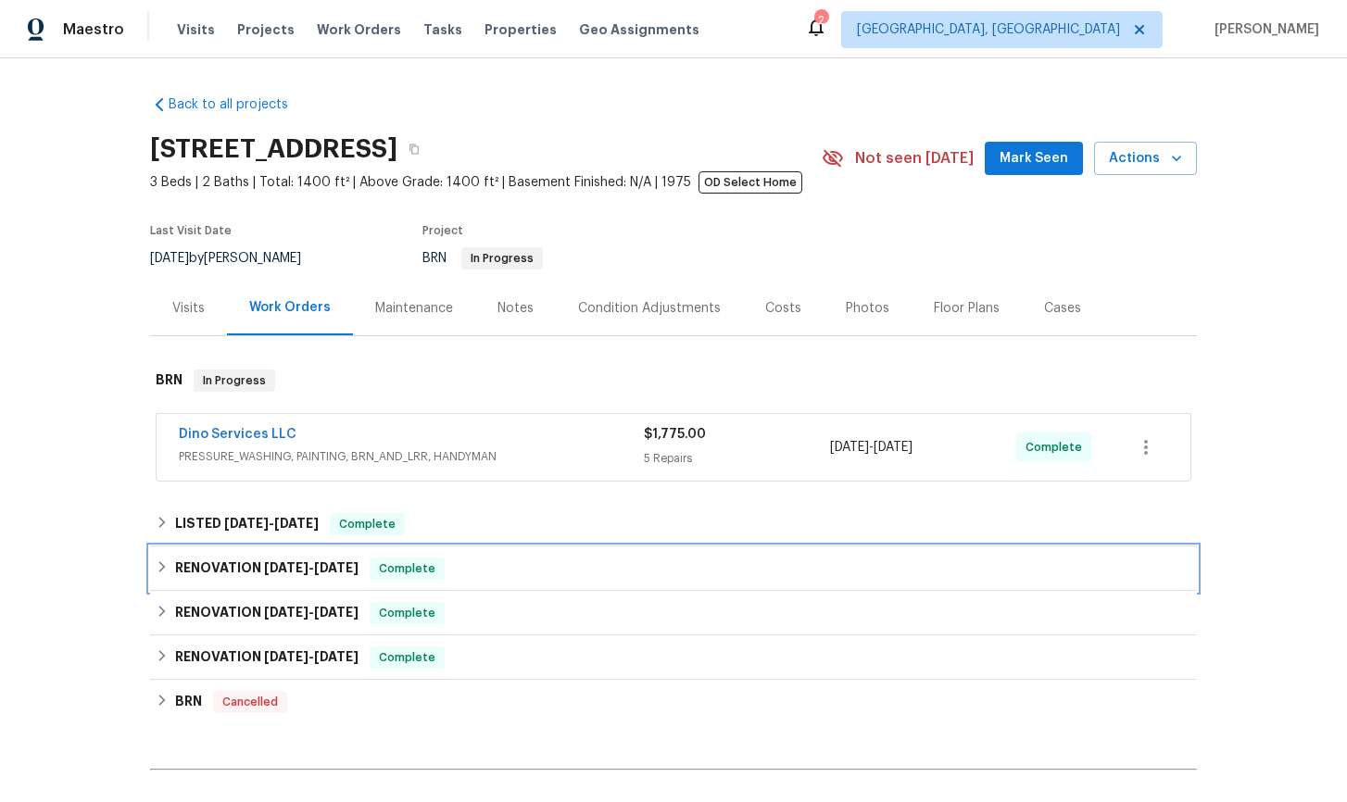
click at [154, 571] on div "RENOVATION [DATE] - [DATE] Complete" at bounding box center [673, 568] width 1047 height 44
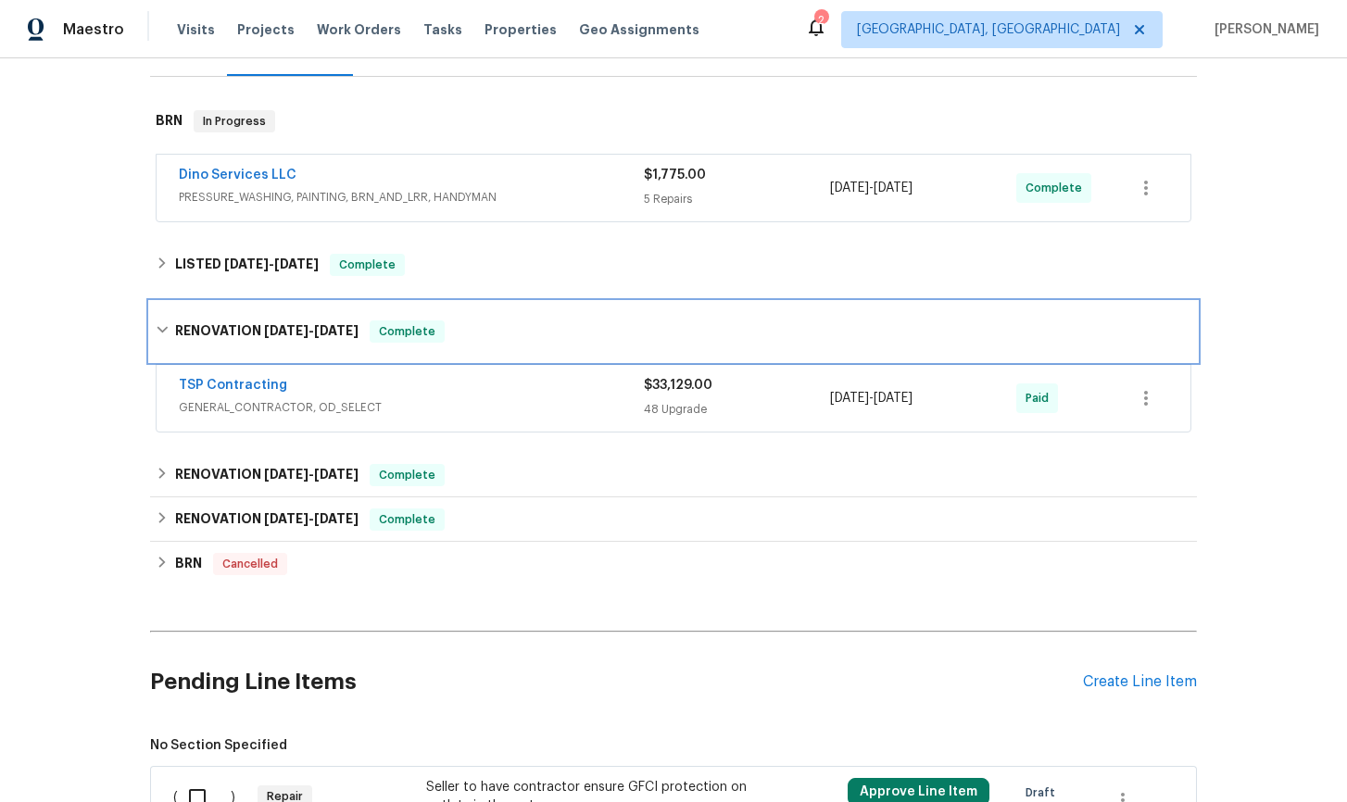
scroll to position [337, 0]
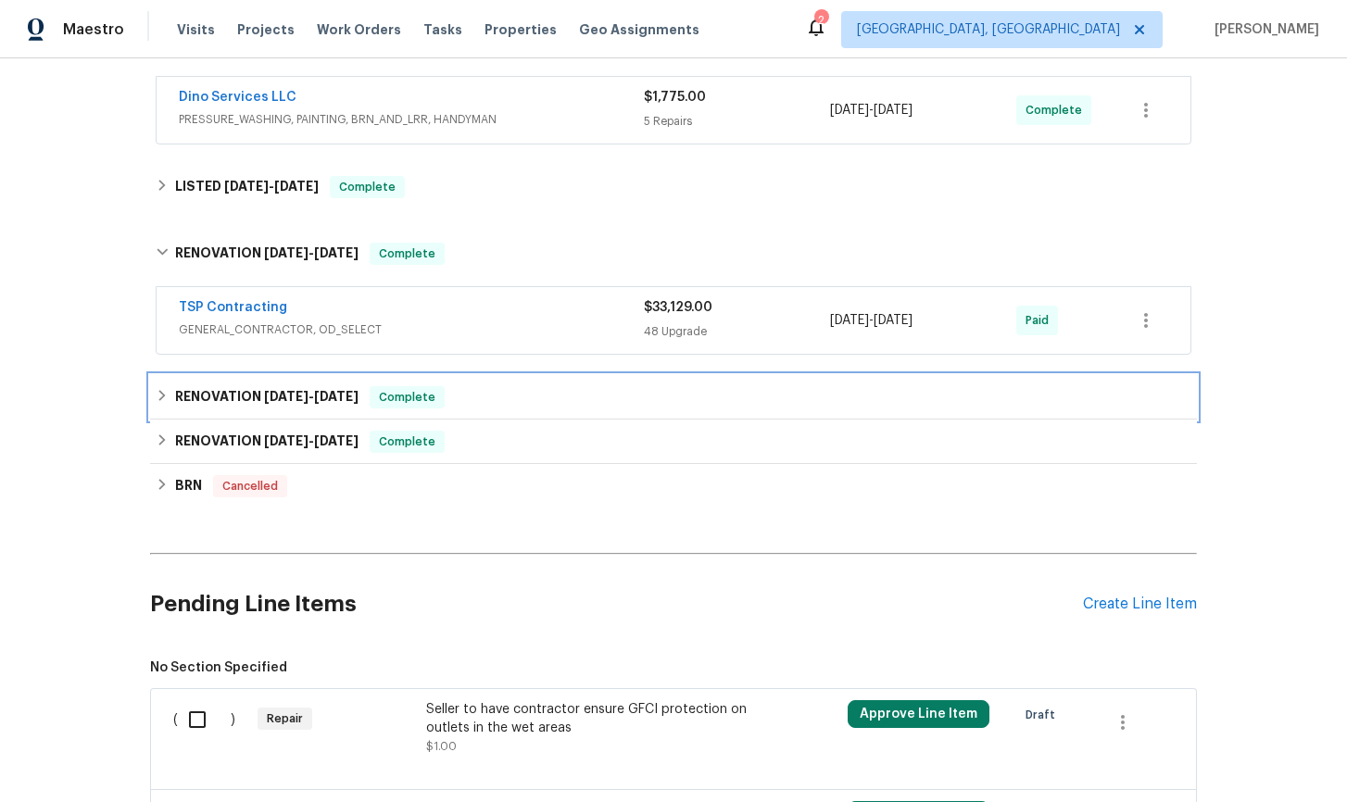
click at [164, 402] on icon at bounding box center [162, 395] width 13 height 13
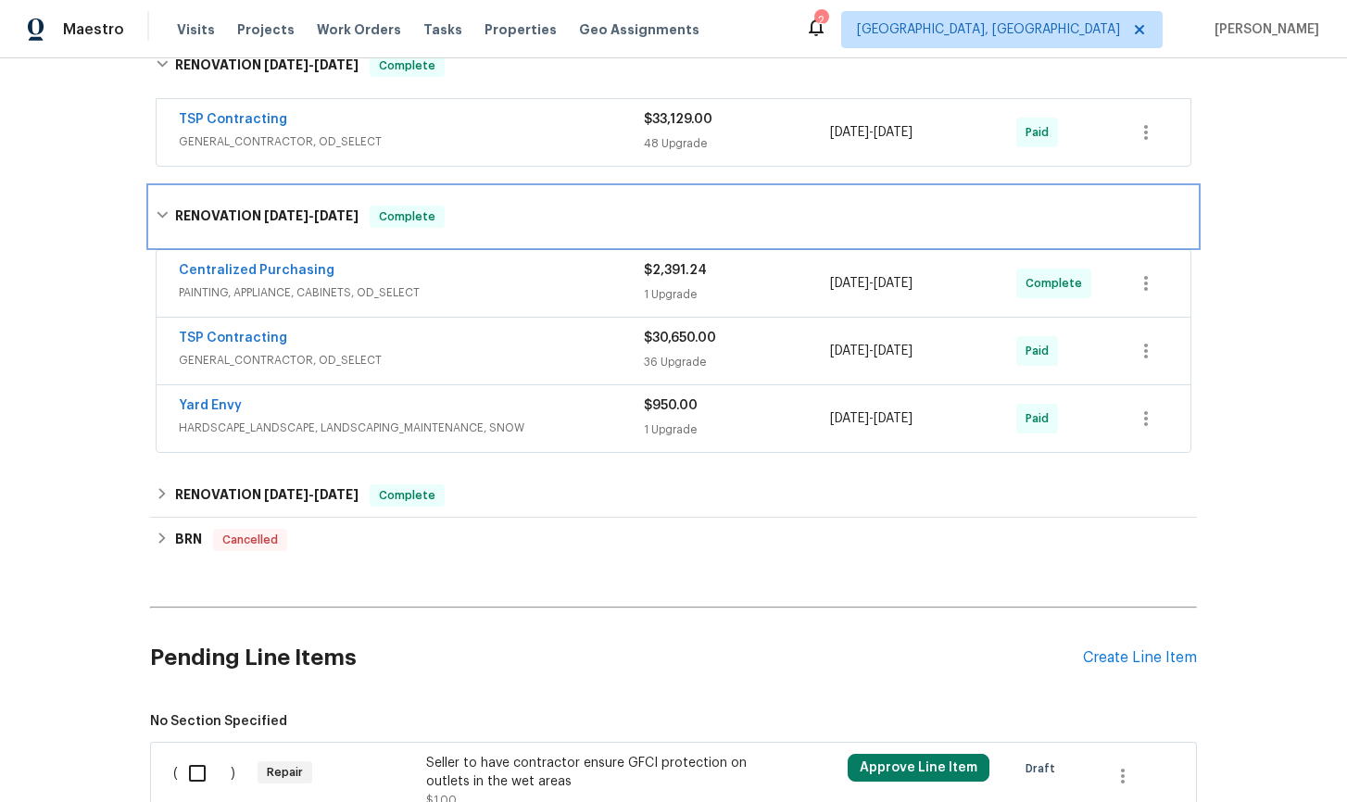
scroll to position [588, 0]
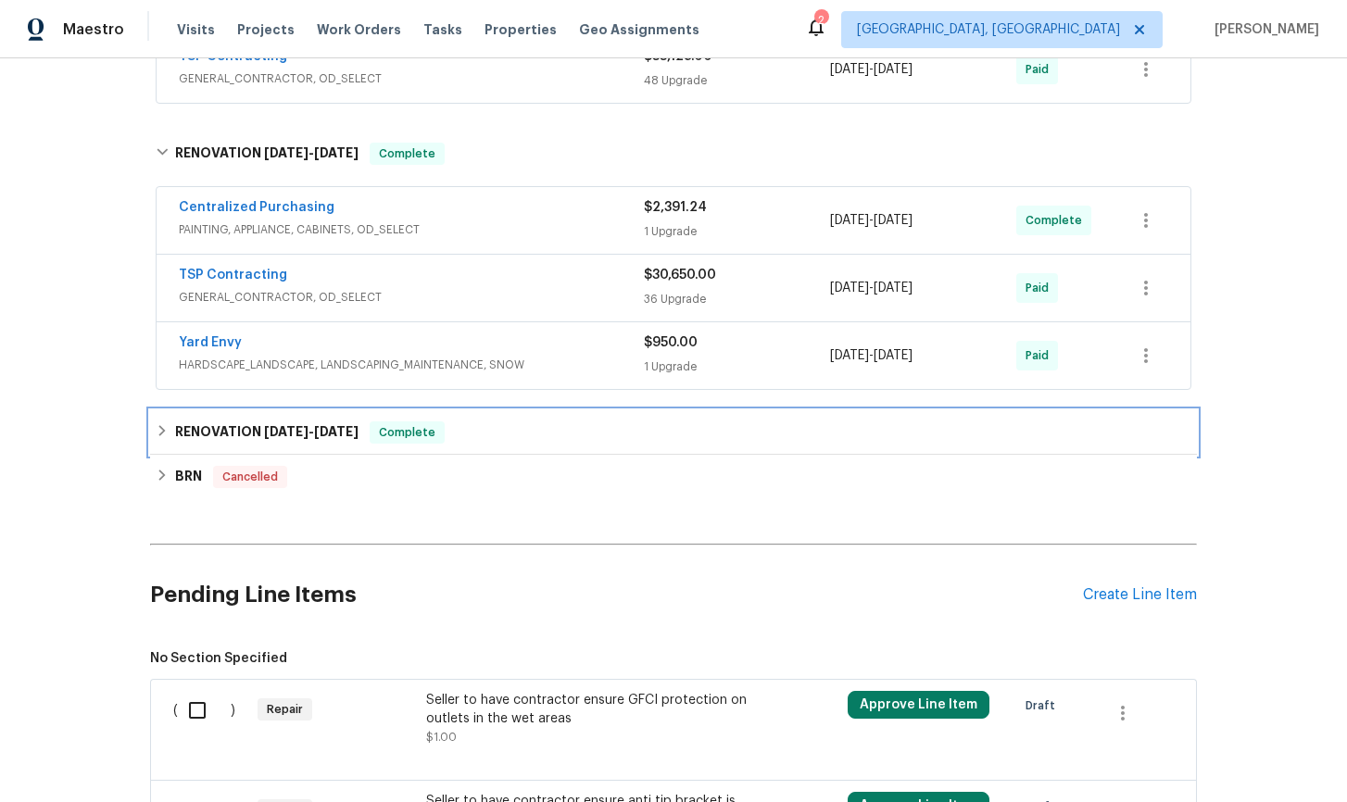
click at [162, 434] on icon at bounding box center [162, 430] width 13 height 13
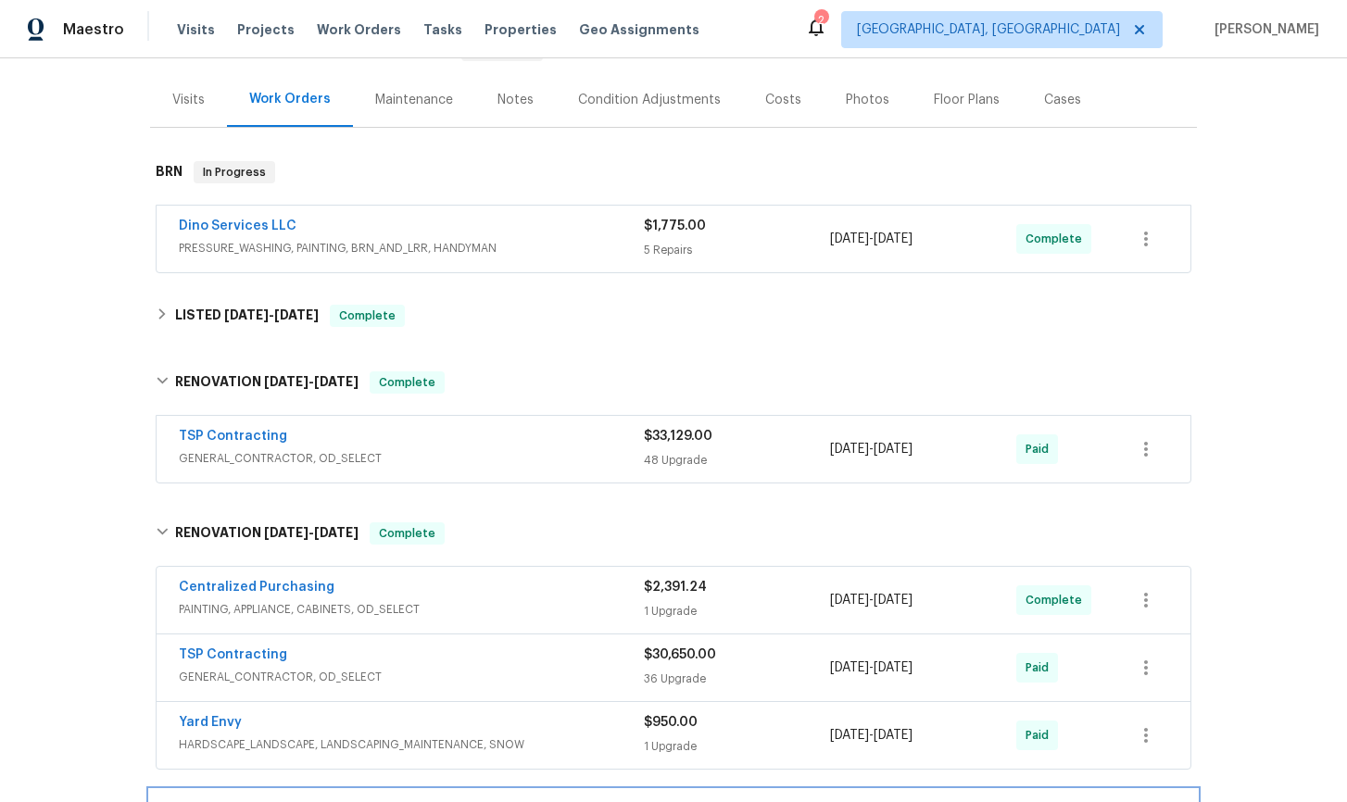
scroll to position [207, 0]
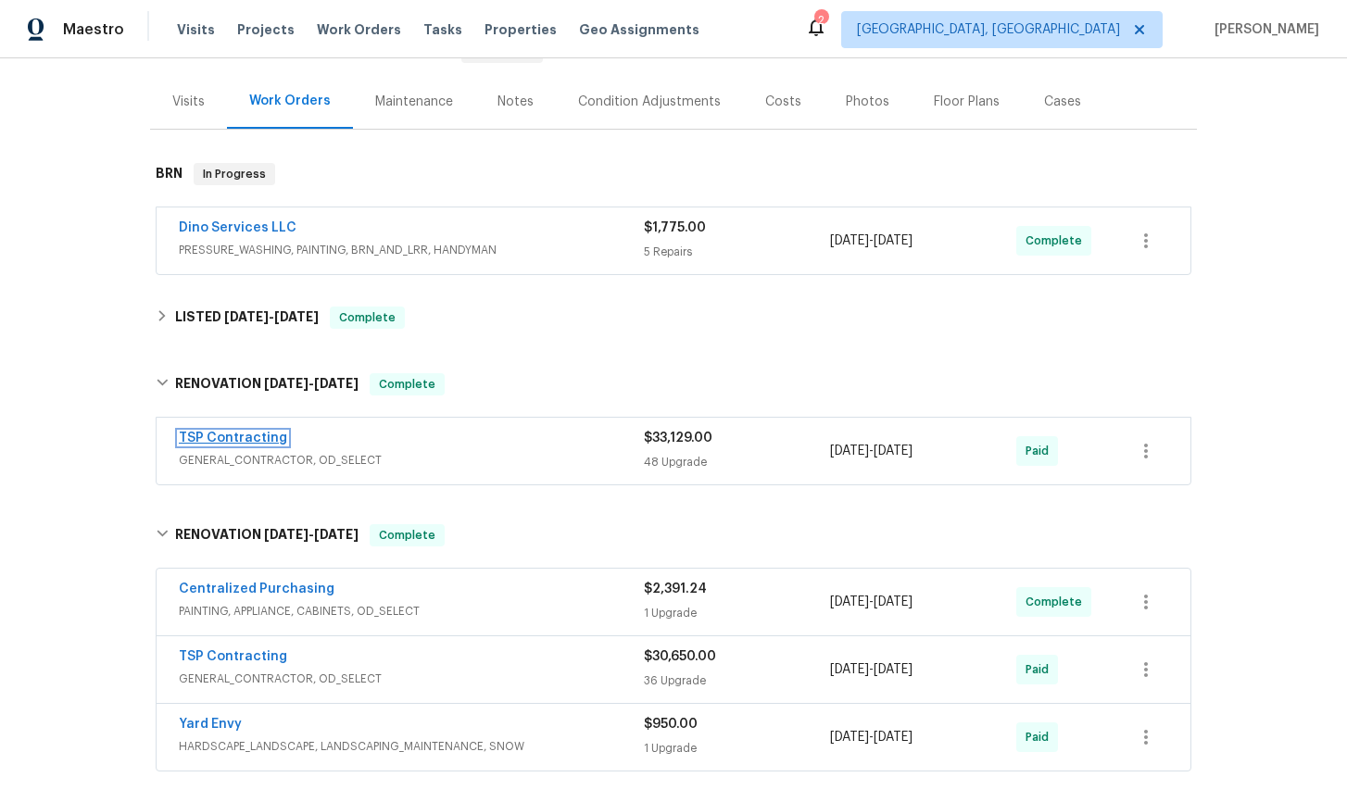
click at [205, 437] on link "TSP Contracting" at bounding box center [233, 438] width 108 height 13
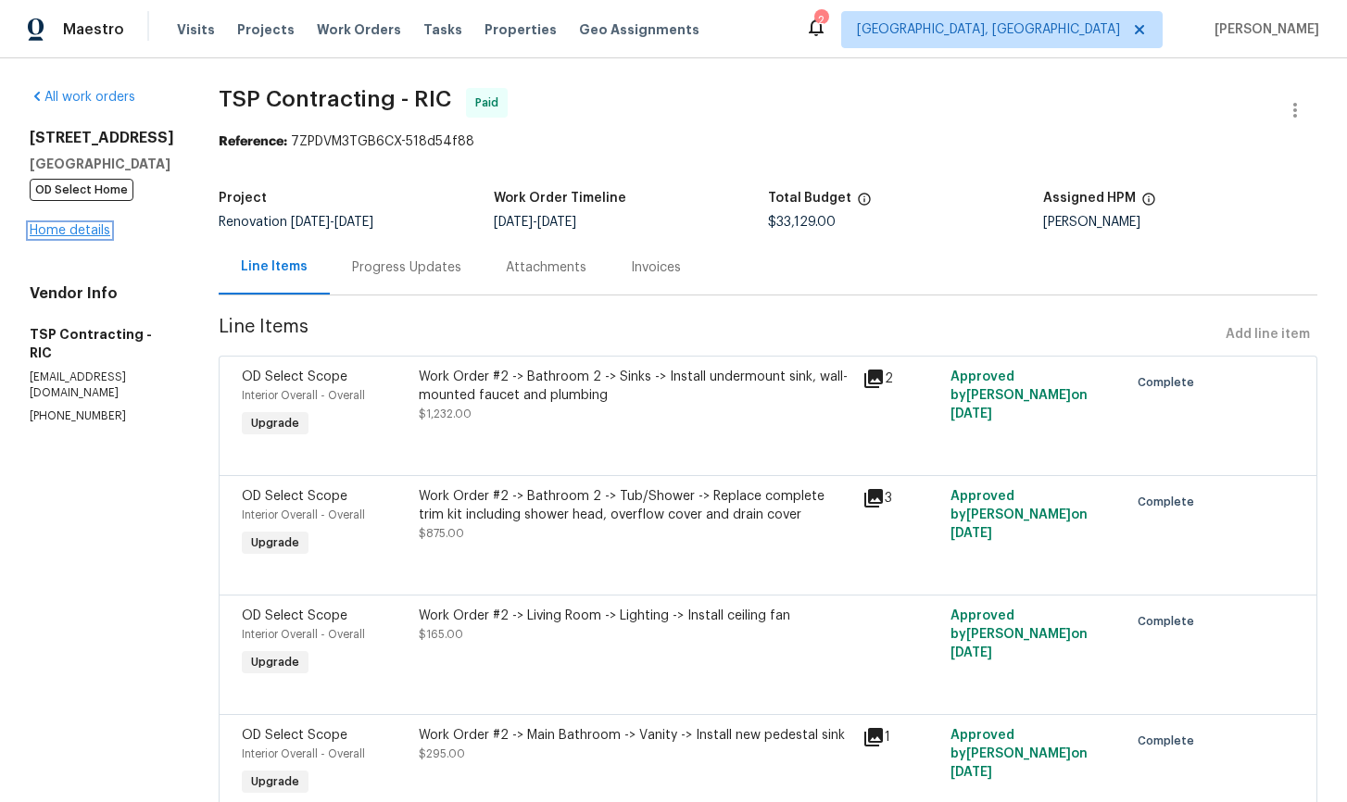
click at [83, 237] on link "Home details" at bounding box center [70, 230] width 81 height 13
